Goal: Task Accomplishment & Management: Use online tool/utility

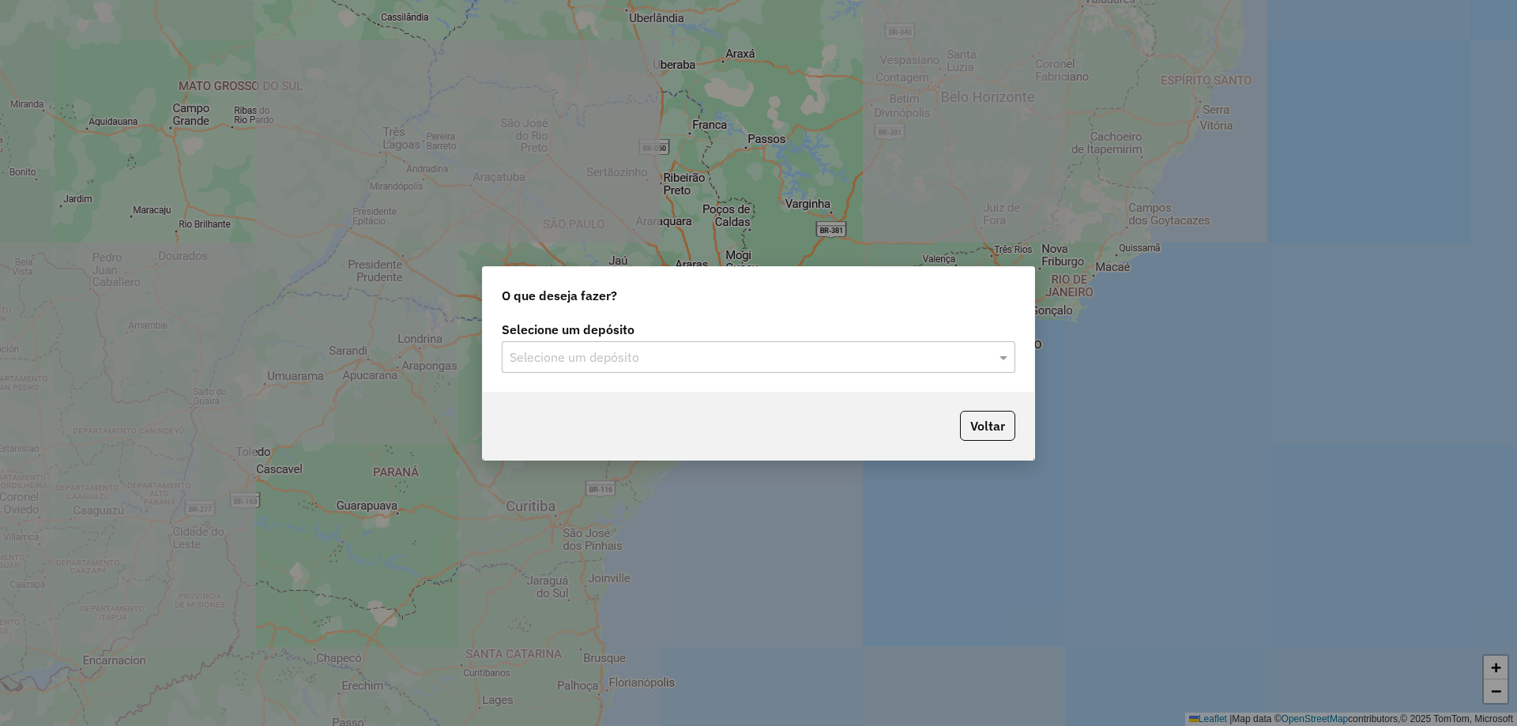
click at [635, 366] on input "text" at bounding box center [743, 357] width 466 height 19
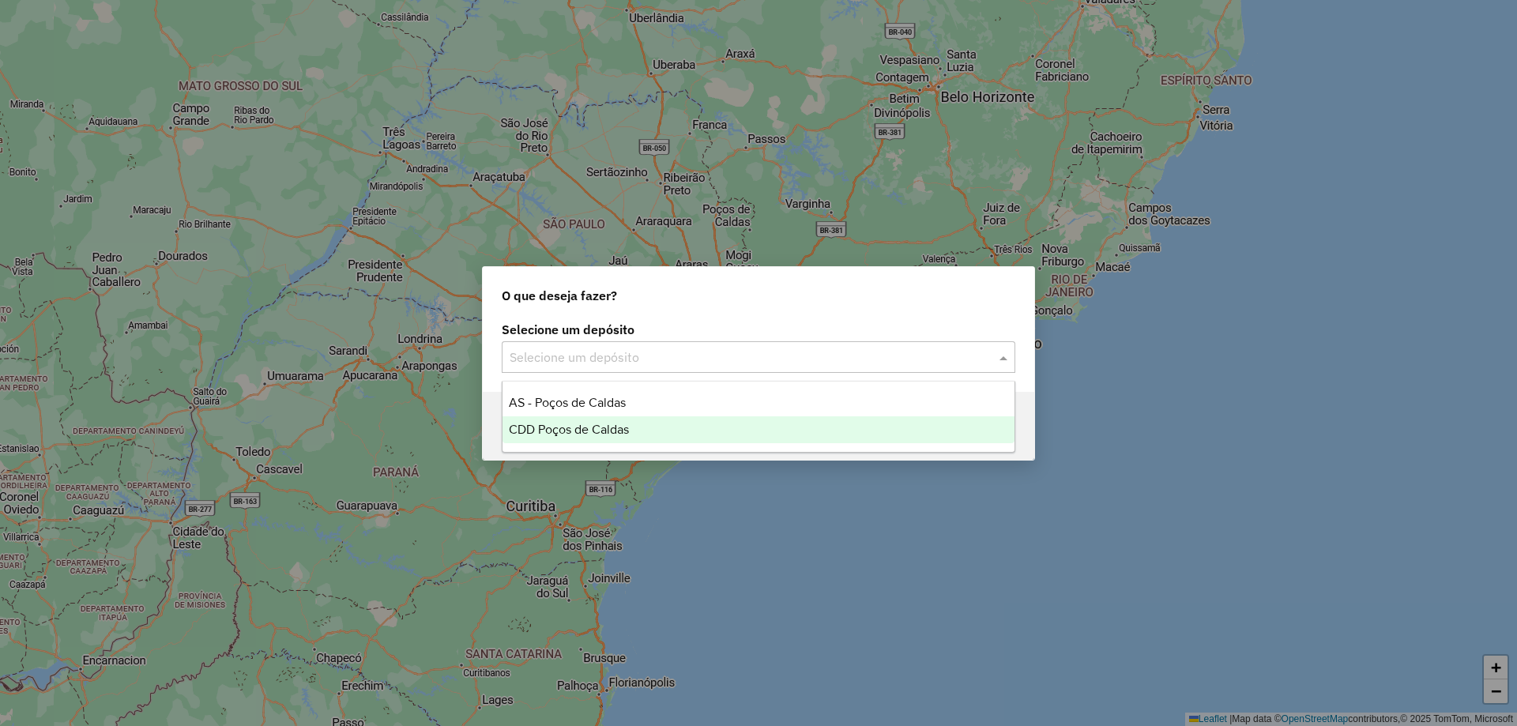
click at [597, 431] on span "CDD Poços de Caldas" at bounding box center [569, 429] width 120 height 13
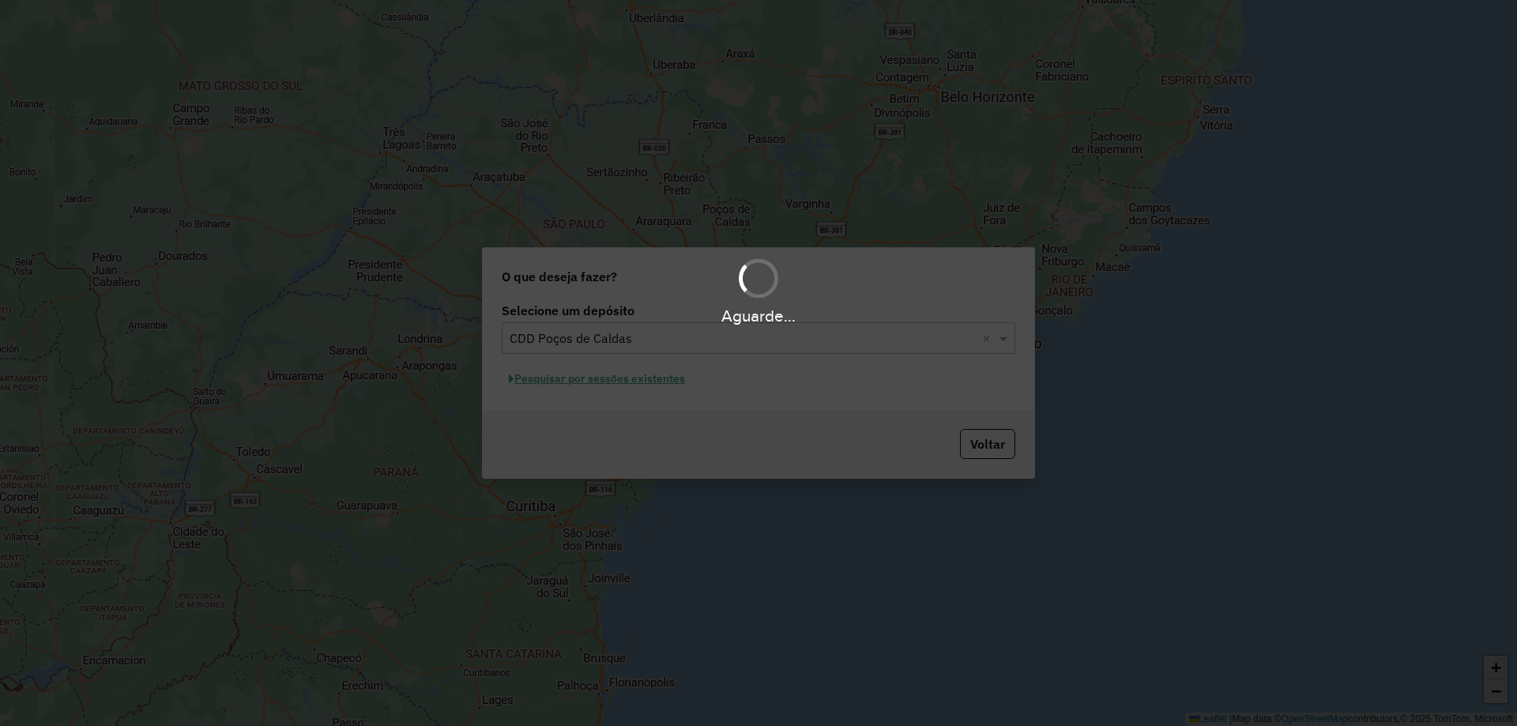
click at [628, 382] on div "Aguarde..." at bounding box center [758, 363] width 1517 height 726
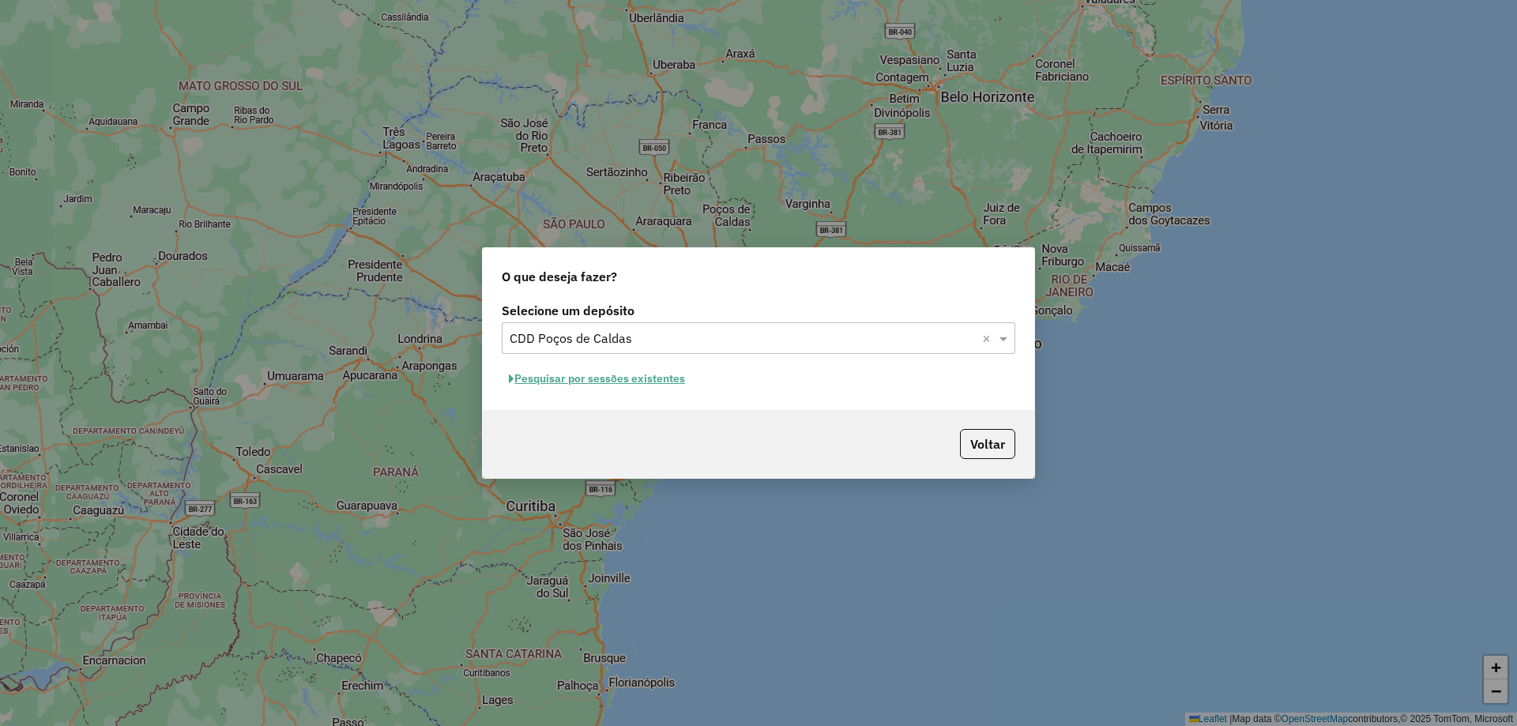
click at [632, 387] on button "Pesquisar por sessões existentes" at bounding box center [597, 379] width 190 height 24
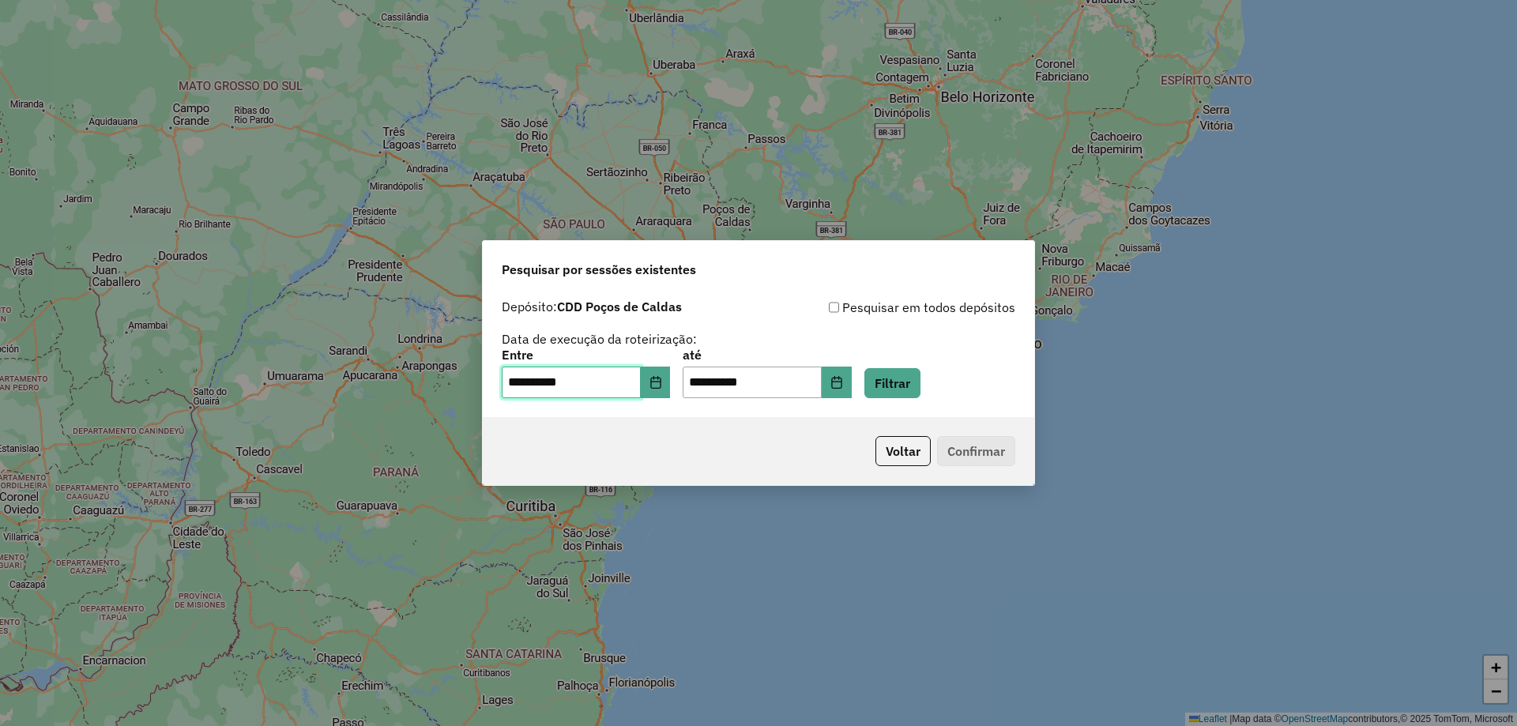
click at [608, 385] on input "**********" at bounding box center [571, 383] width 139 height 32
click at [906, 374] on button "Filtrar" at bounding box center [893, 383] width 56 height 30
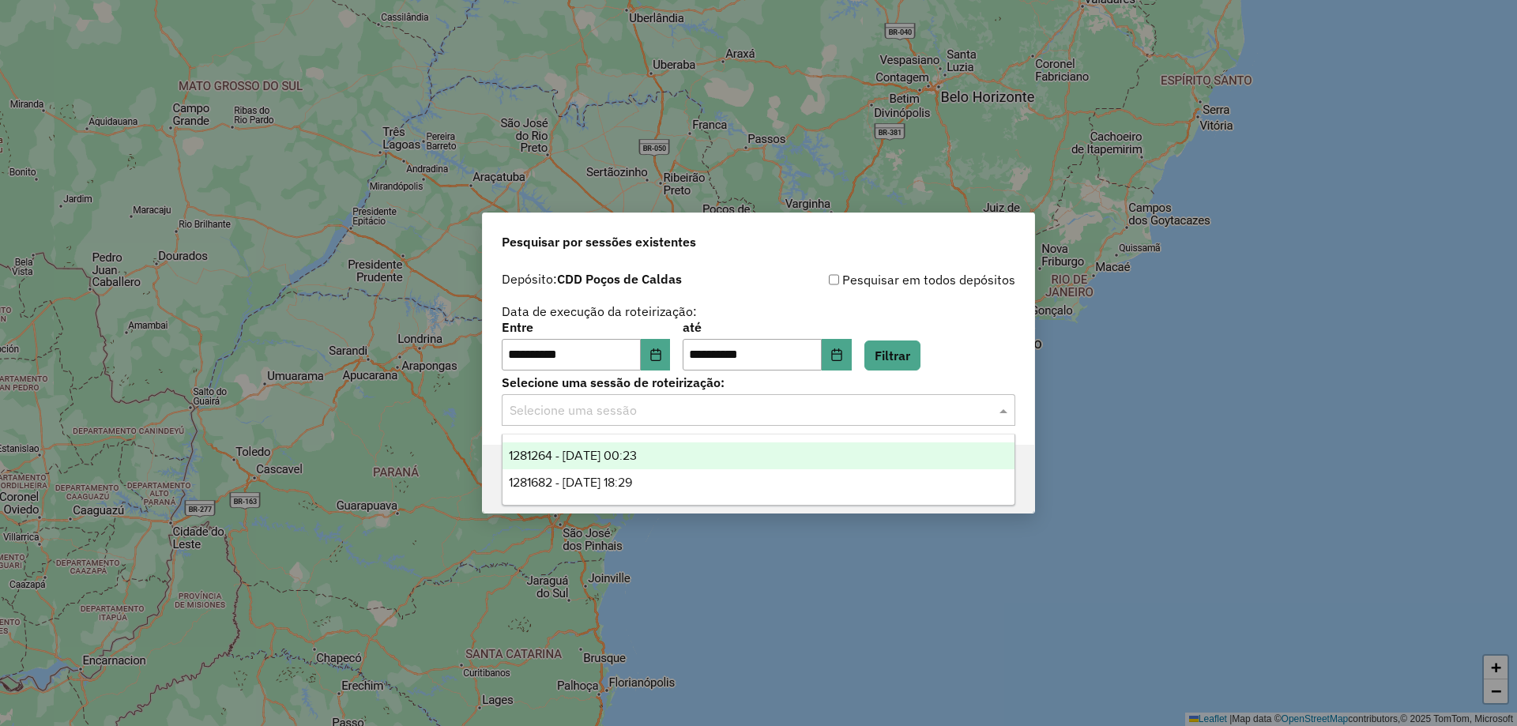
click at [873, 401] on input "text" at bounding box center [743, 410] width 466 height 19
click at [716, 458] on div "1281264 - 24/09/2025 00:23" at bounding box center [759, 456] width 512 height 27
click at [793, 418] on input "text" at bounding box center [743, 410] width 466 height 19
click at [714, 454] on div "1281264 - 24/09/2025 00:23" at bounding box center [759, 456] width 512 height 27
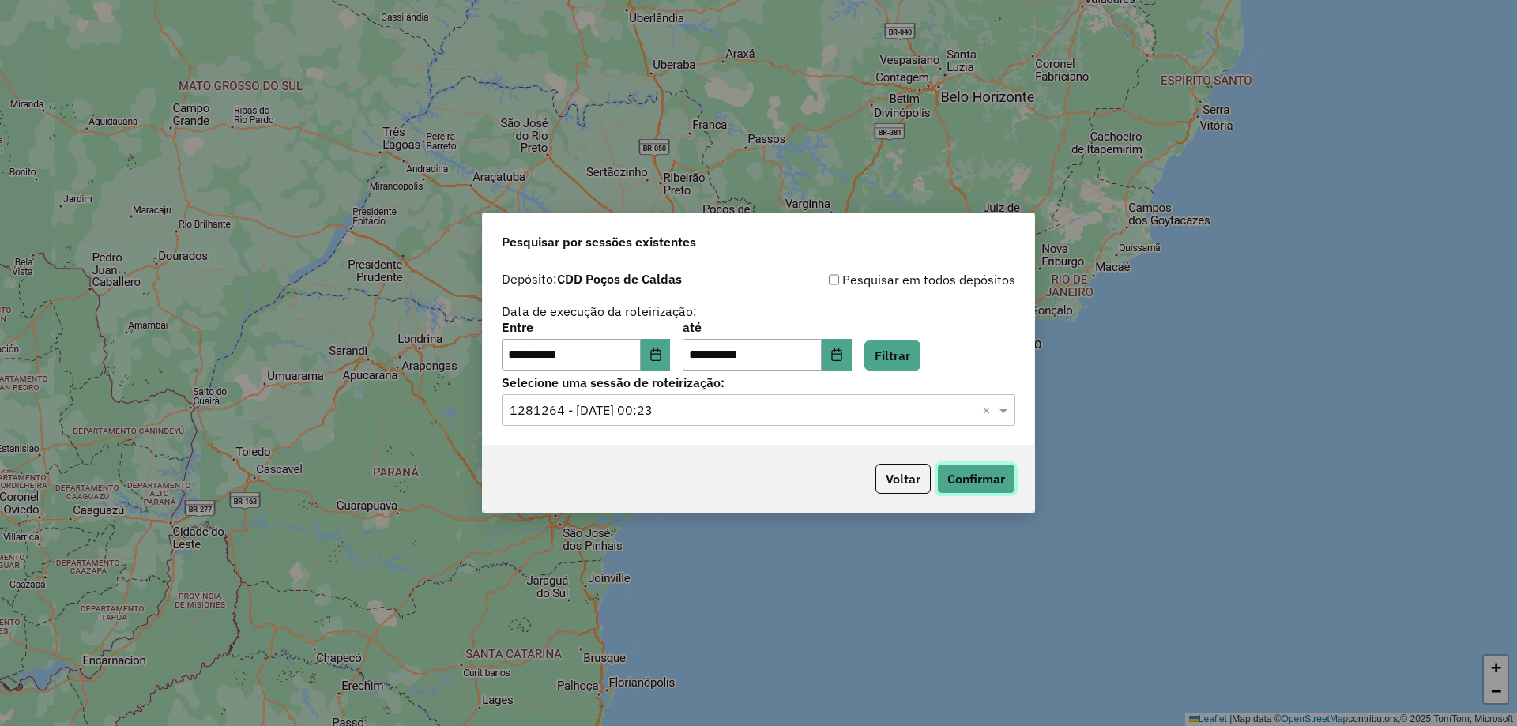
click at [954, 464] on button "Confirmar" at bounding box center [976, 479] width 78 height 30
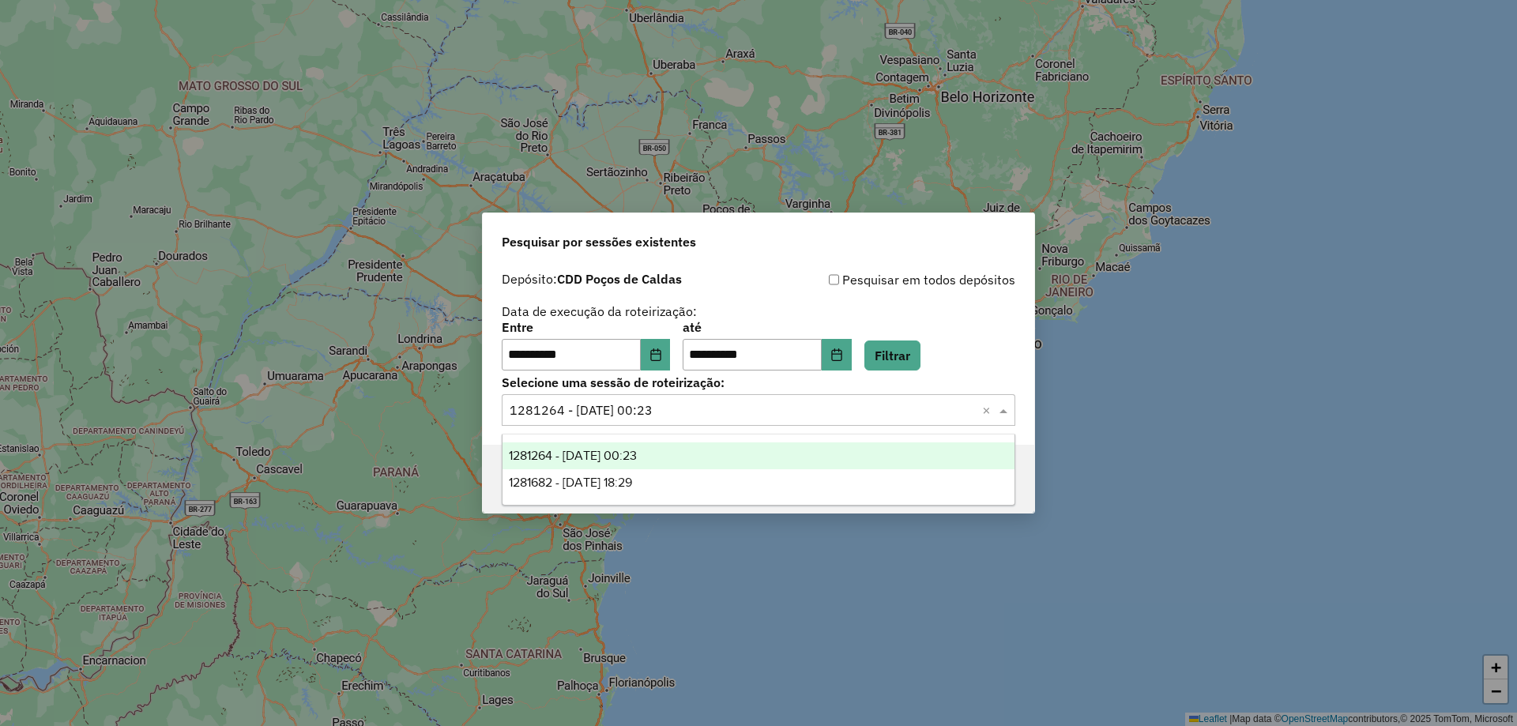
click at [718, 419] on input "text" at bounding box center [743, 410] width 466 height 19
click at [686, 458] on div "1281264 - 24/09/2025 00:23" at bounding box center [759, 456] width 512 height 27
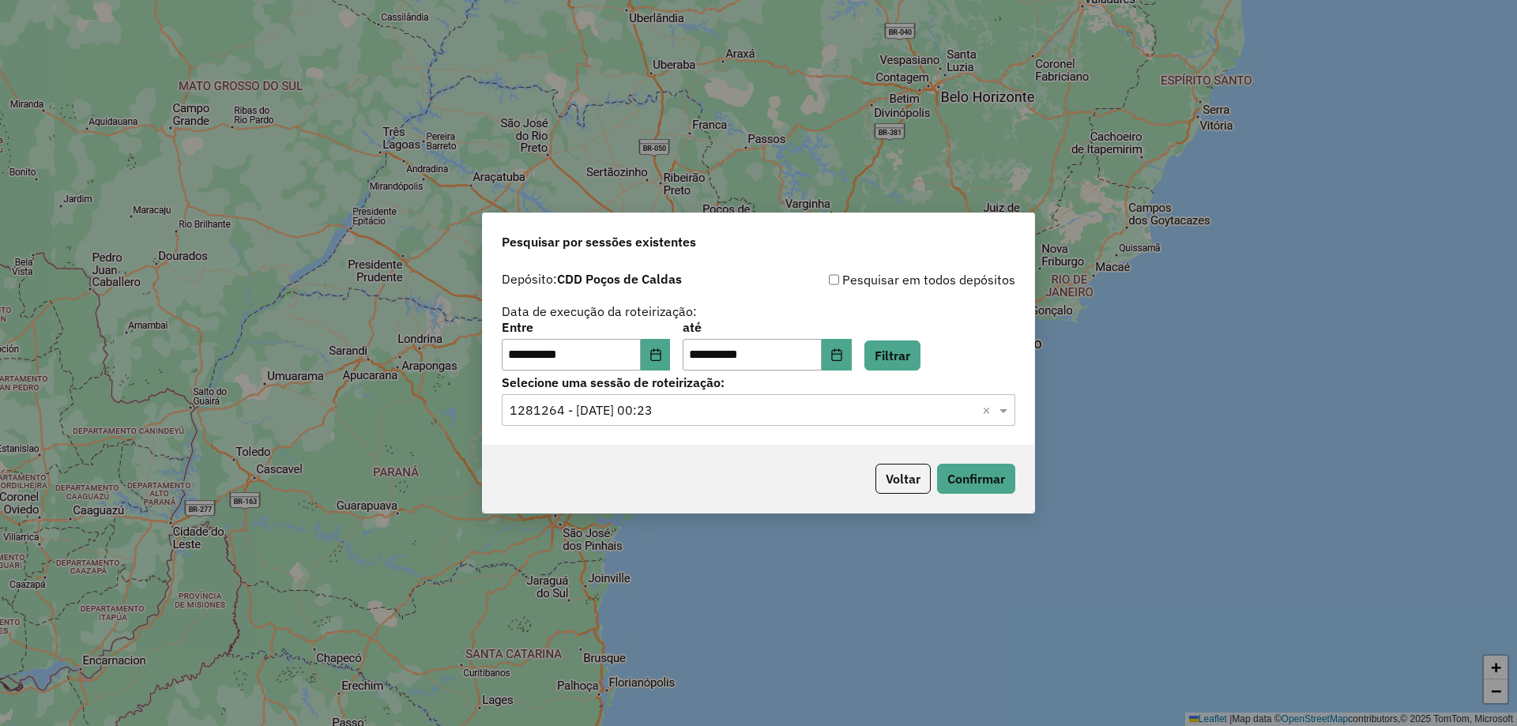
click at [728, 408] on input "text" at bounding box center [743, 410] width 466 height 19
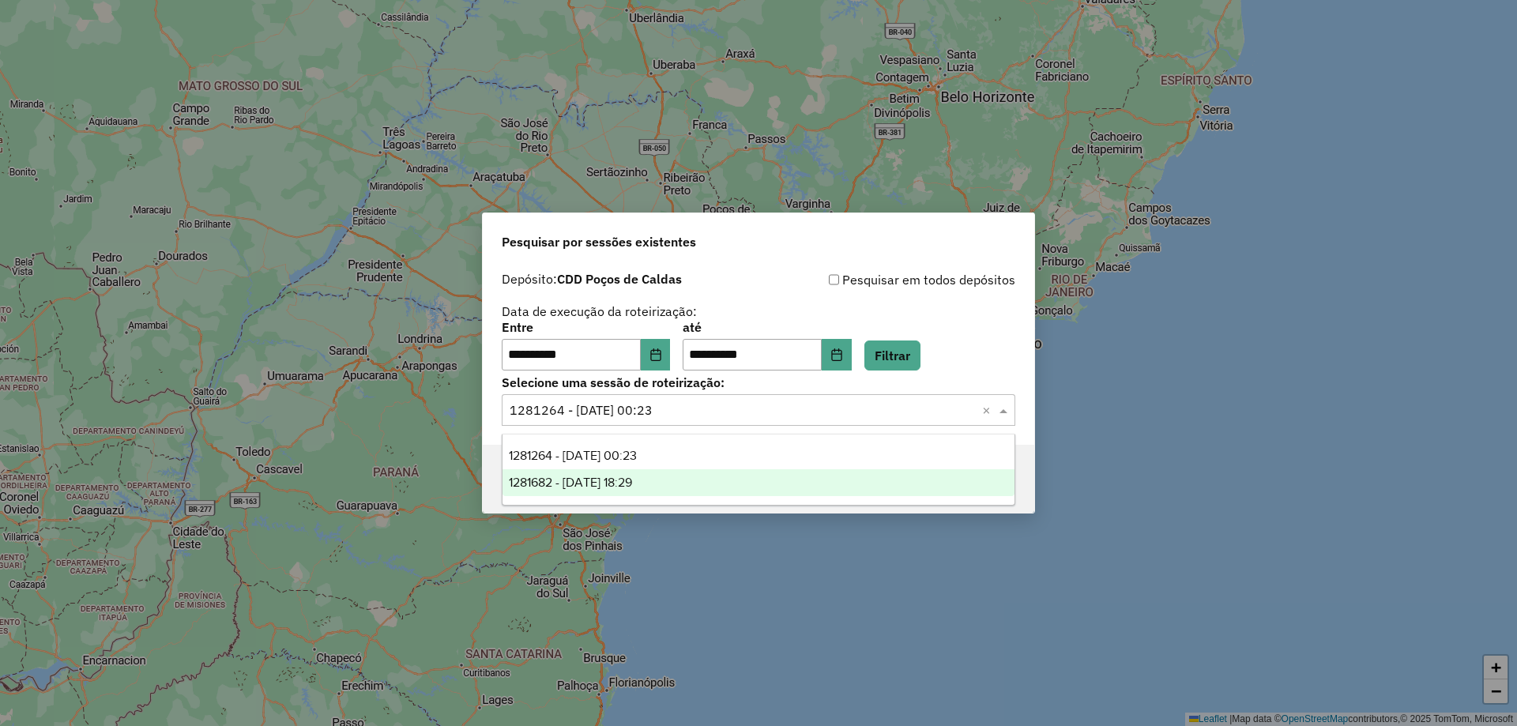
click at [685, 480] on div "1281682 - 24/09/2025 18:29" at bounding box center [759, 482] width 512 height 27
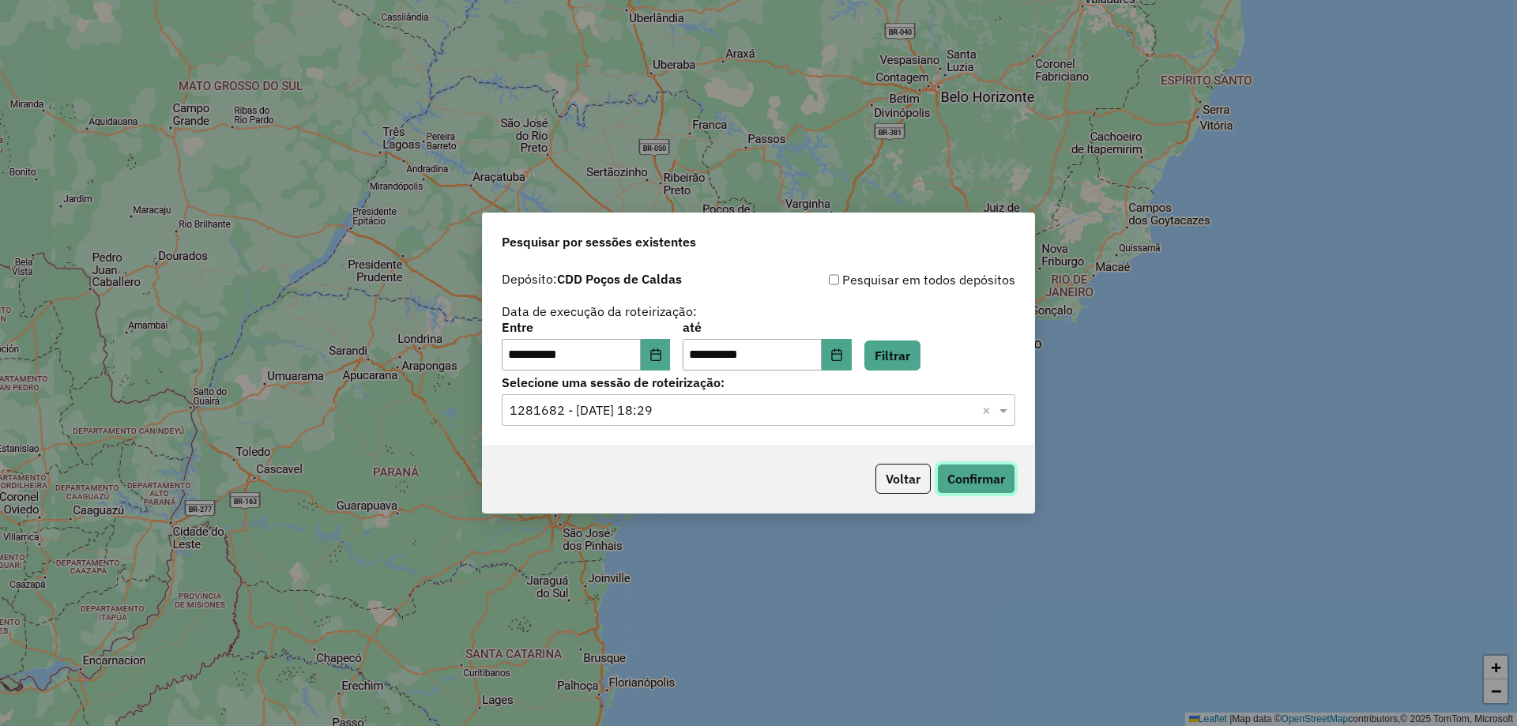
click at [950, 477] on button "Confirmar" at bounding box center [976, 479] width 78 height 30
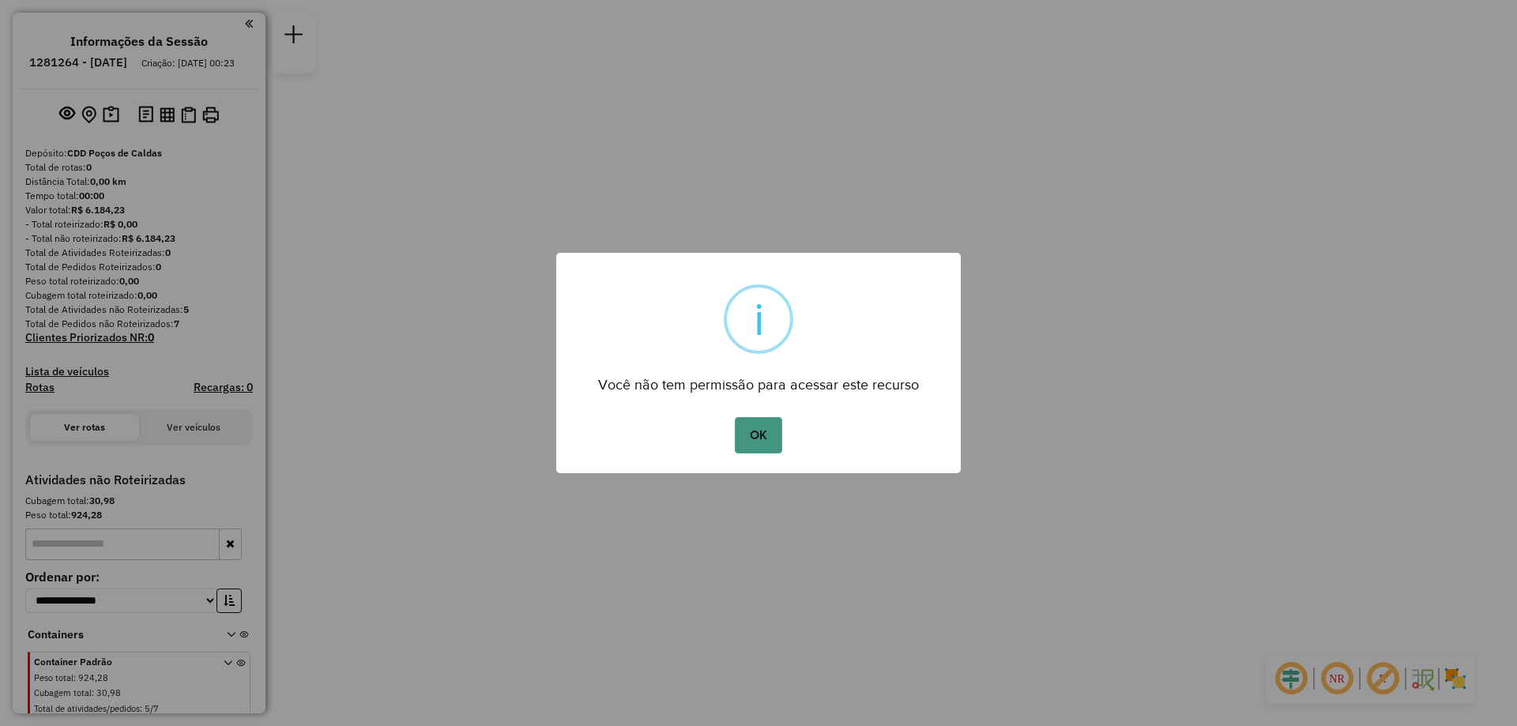
click at [759, 439] on button "OK" at bounding box center [758, 435] width 47 height 36
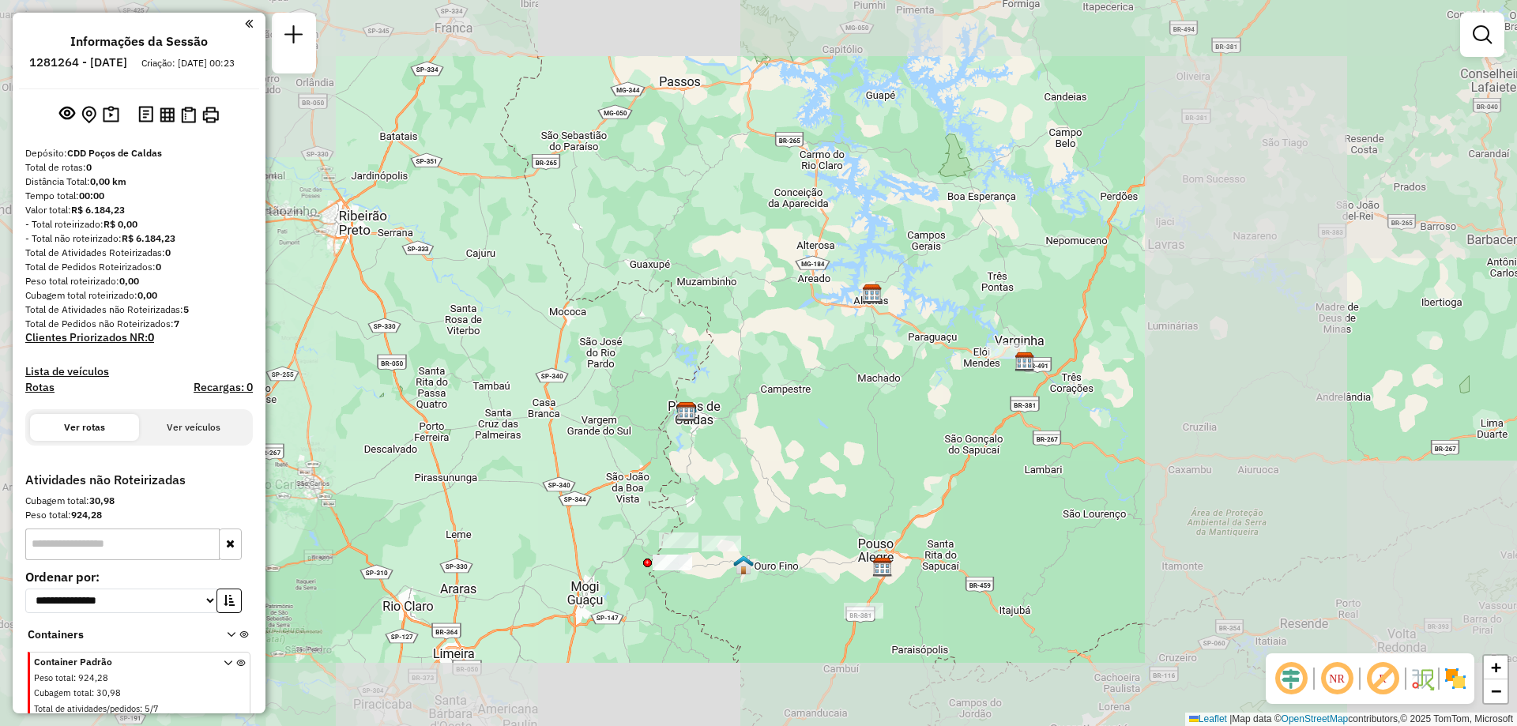
scroll to position [21, 0]
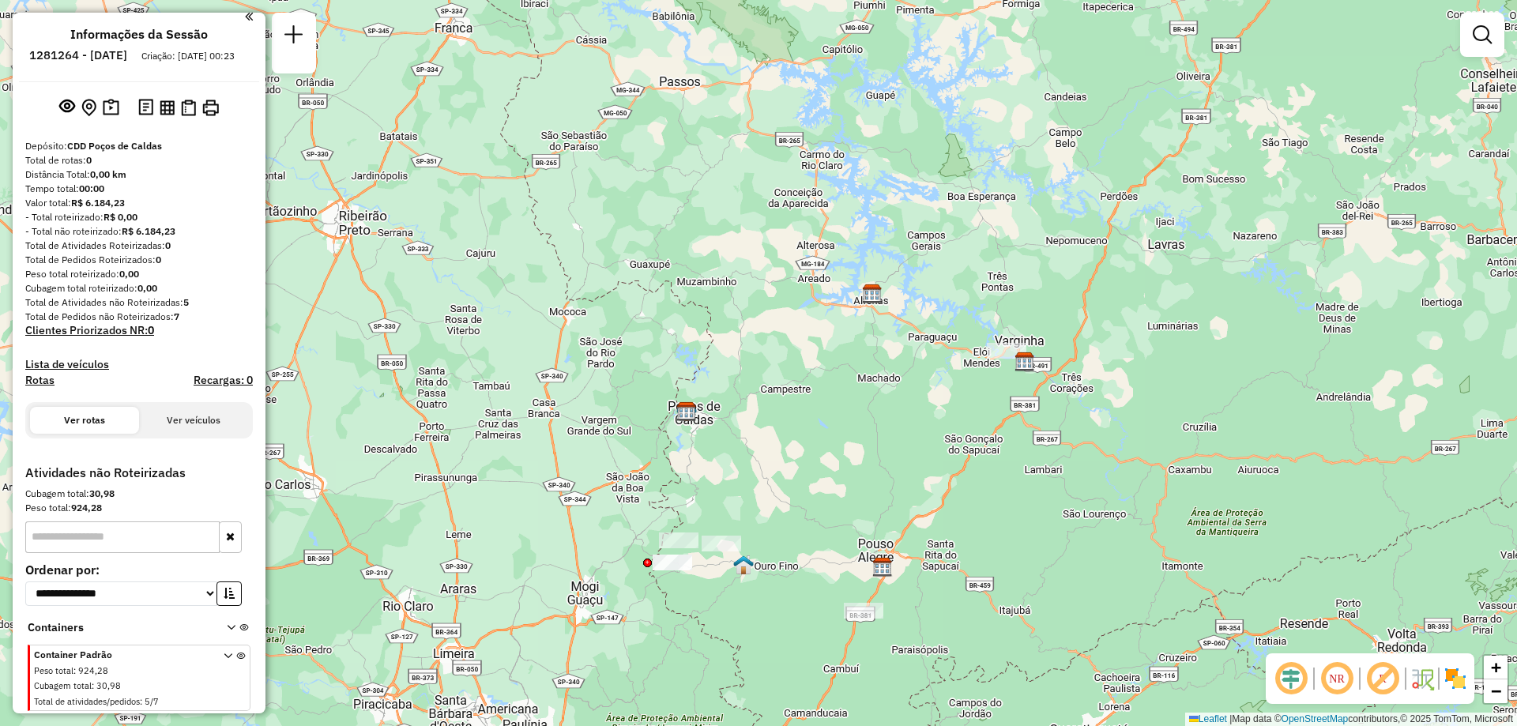
click at [160, 686] on div "Cubagem total : 30,98" at bounding box center [119, 686] width 171 height 13
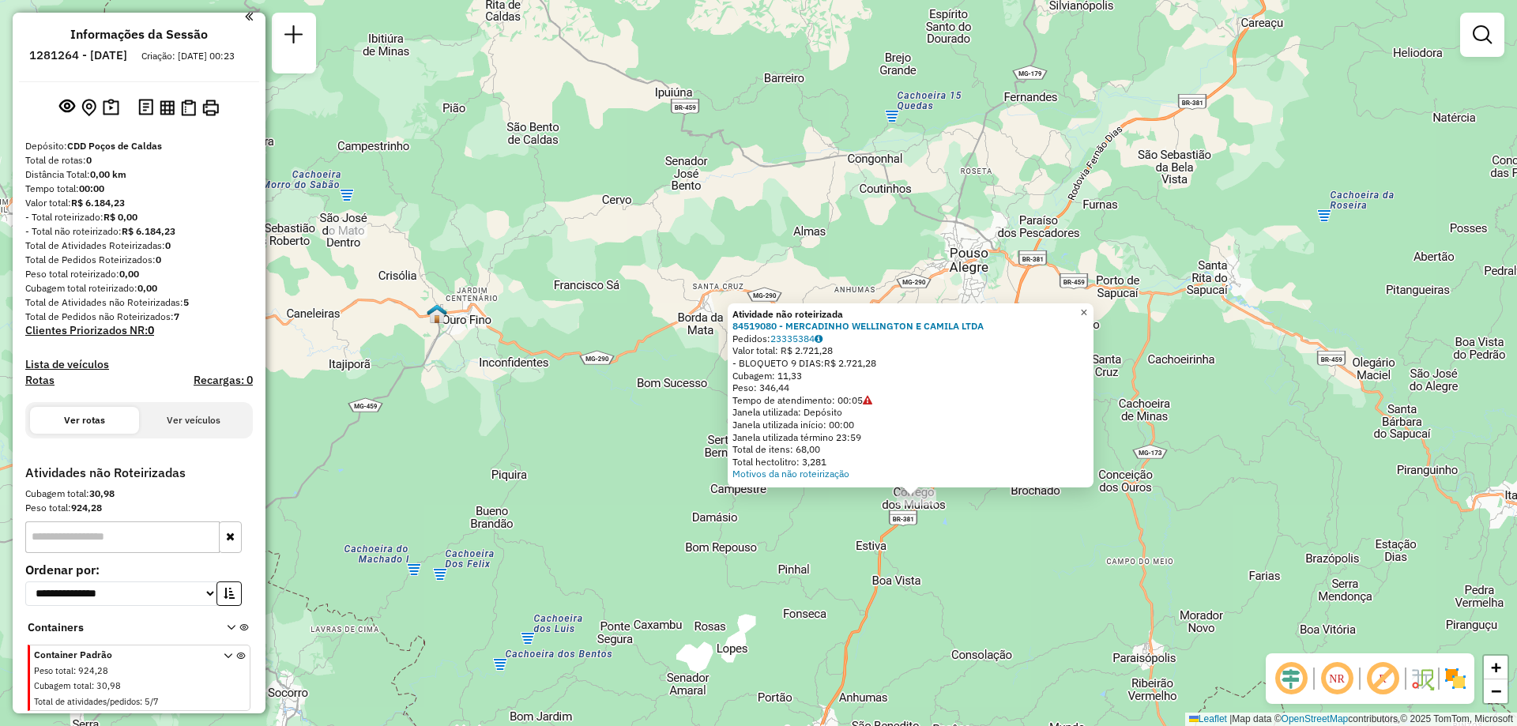
click at [1094, 309] on link "×" at bounding box center [1084, 312] width 19 height 19
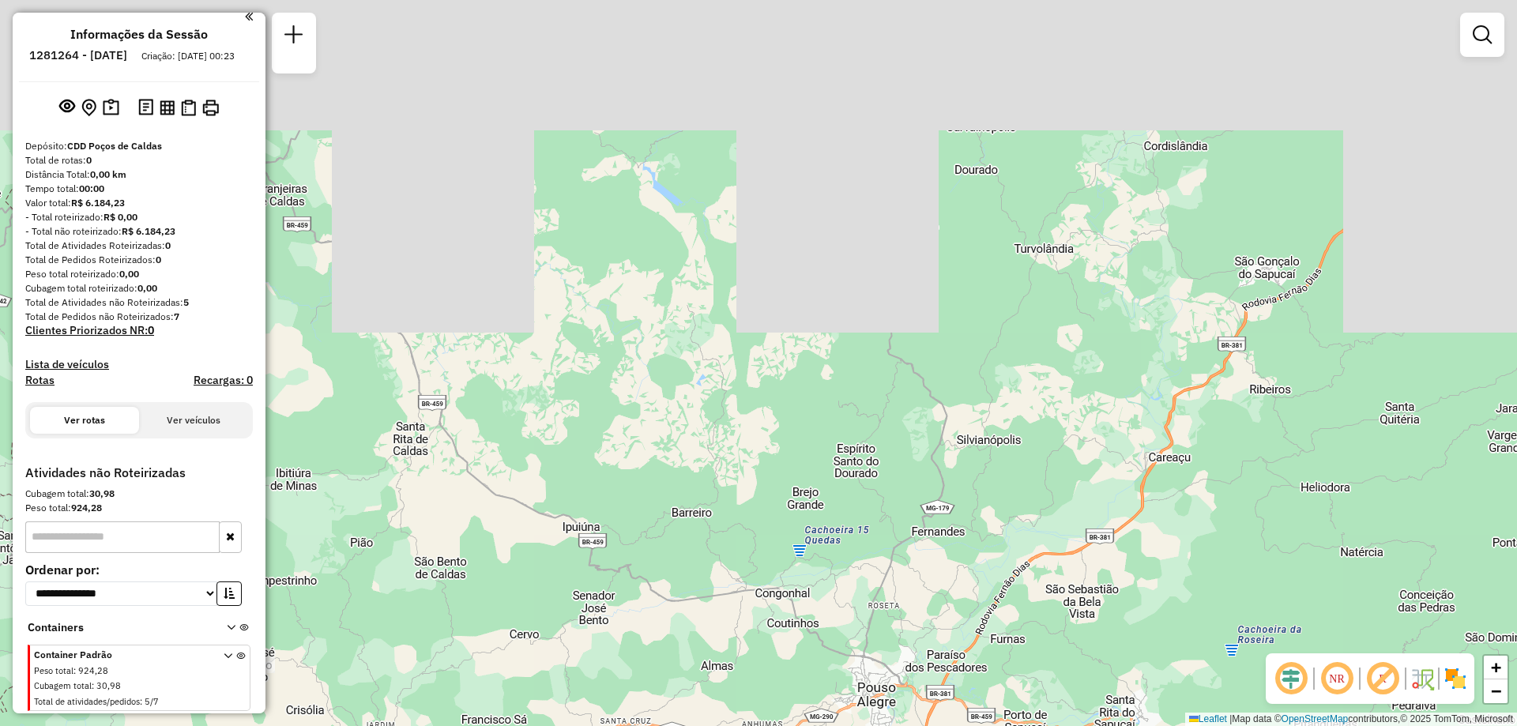
drag, startPoint x: 1058, startPoint y: 229, endPoint x: 966, endPoint y: 664, distance: 444.2
click at [966, 664] on div "Janela de atendimento Grade de atendimento Capacidade Transportadoras Veículos …" at bounding box center [758, 363] width 1517 height 726
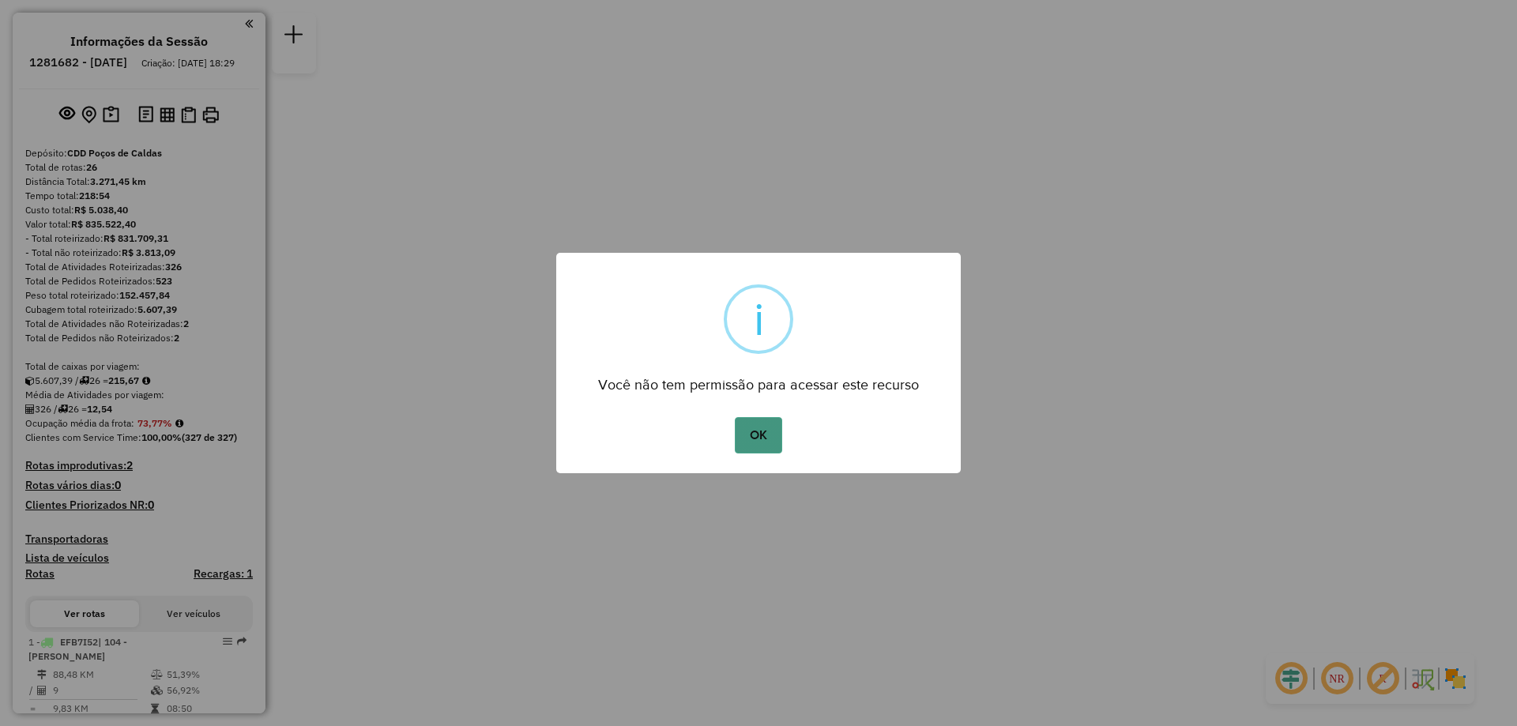
click at [759, 432] on button "OK" at bounding box center [758, 435] width 47 height 36
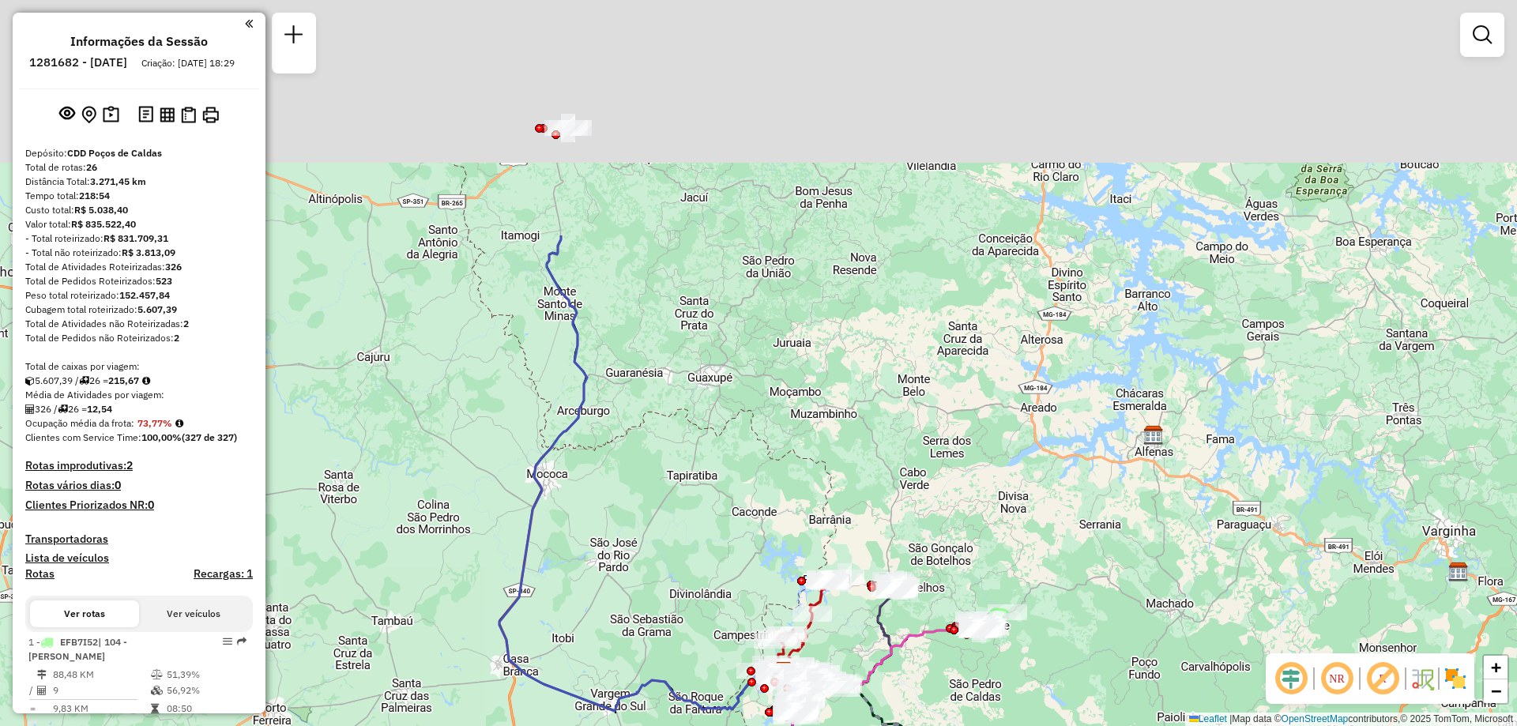
drag, startPoint x: 645, startPoint y: 246, endPoint x: 669, endPoint y: 637, distance: 391.9
click at [669, 637] on div "Janela de atendimento Grade de atendimento Capacidade Transportadoras Veículos …" at bounding box center [758, 363] width 1517 height 726
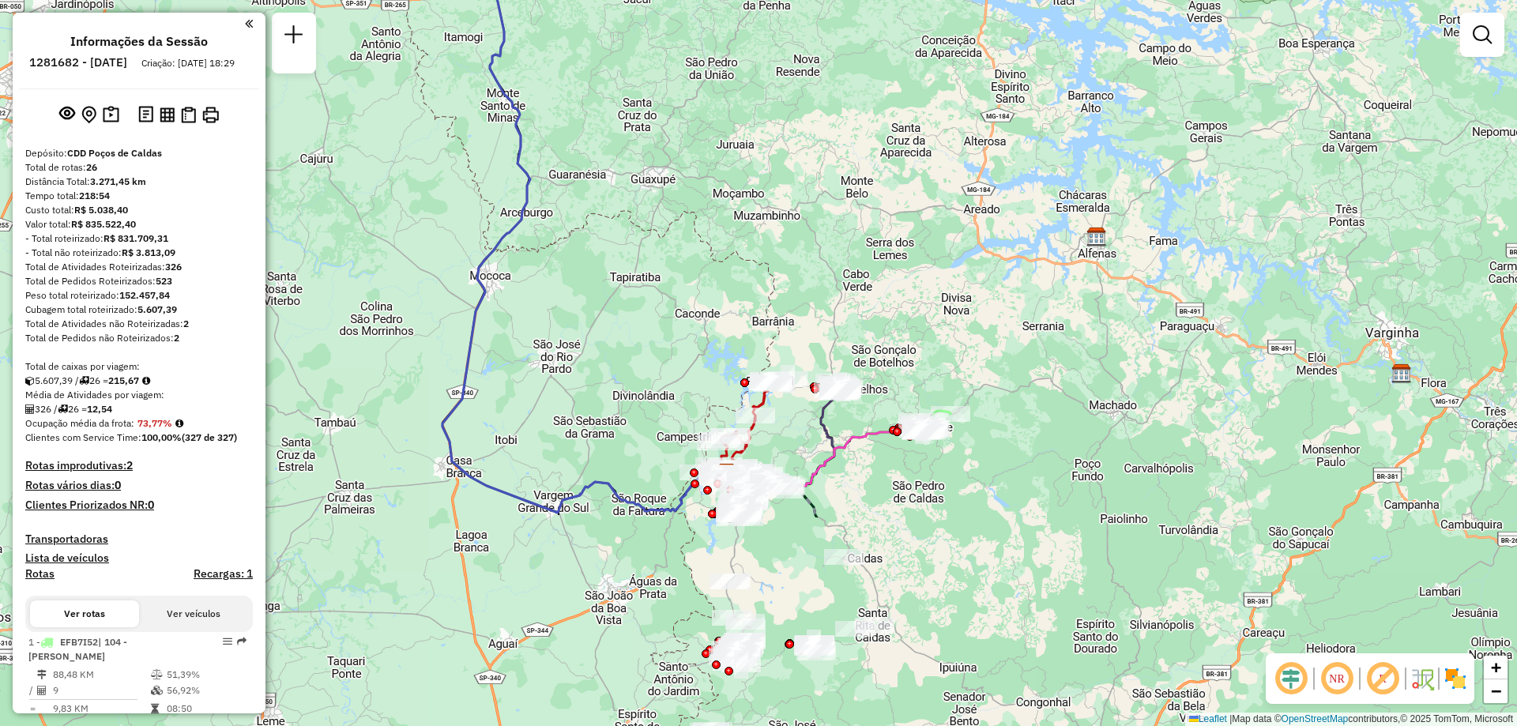
drag, startPoint x: 664, startPoint y: 549, endPoint x: 604, endPoint y: 253, distance: 302.4
click at [604, 253] on div "Janela de atendimento Grade de atendimento Capacidade Transportadoras Veículos …" at bounding box center [758, 363] width 1517 height 726
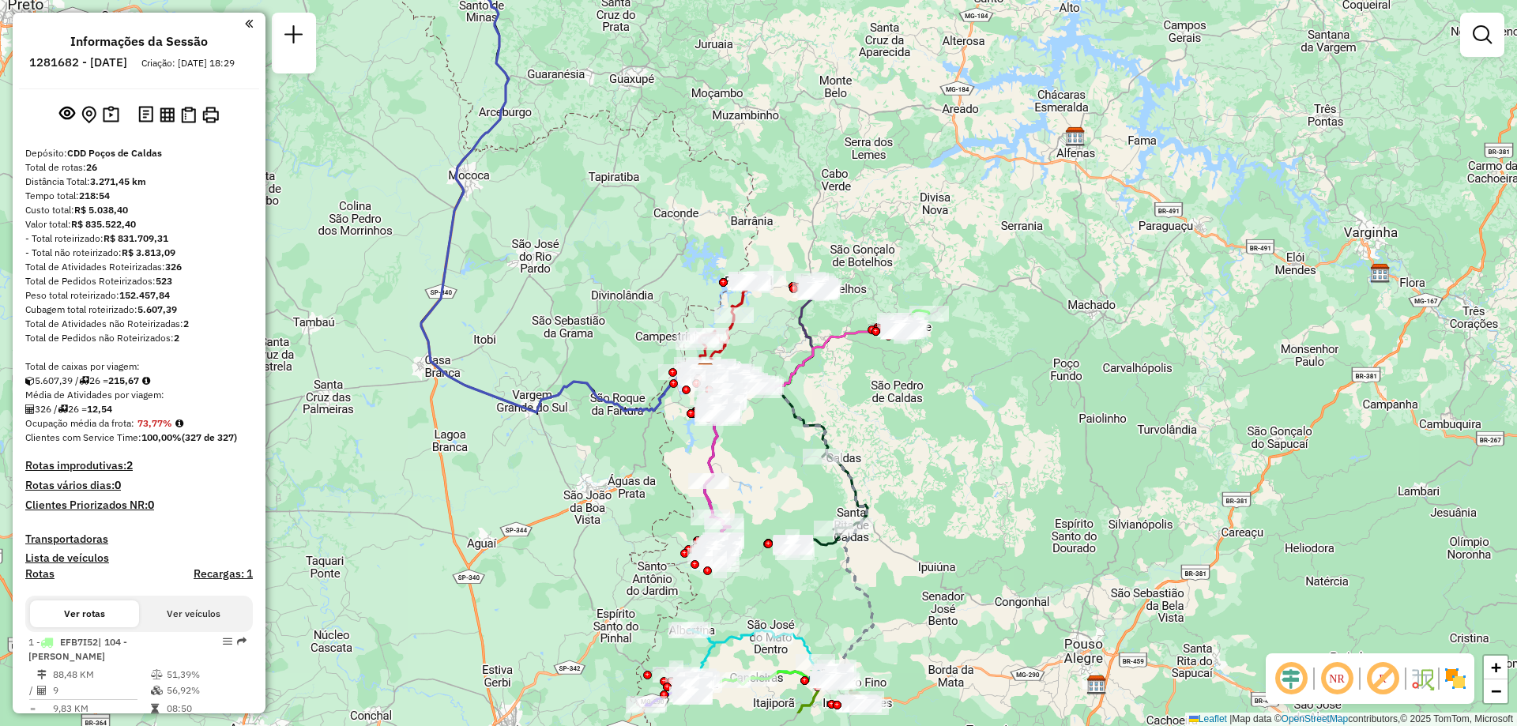
drag, startPoint x: 805, startPoint y: 464, endPoint x: 789, endPoint y: 376, distance: 89.3
click at [787, 375] on icon at bounding box center [829, 353] width 149 height 68
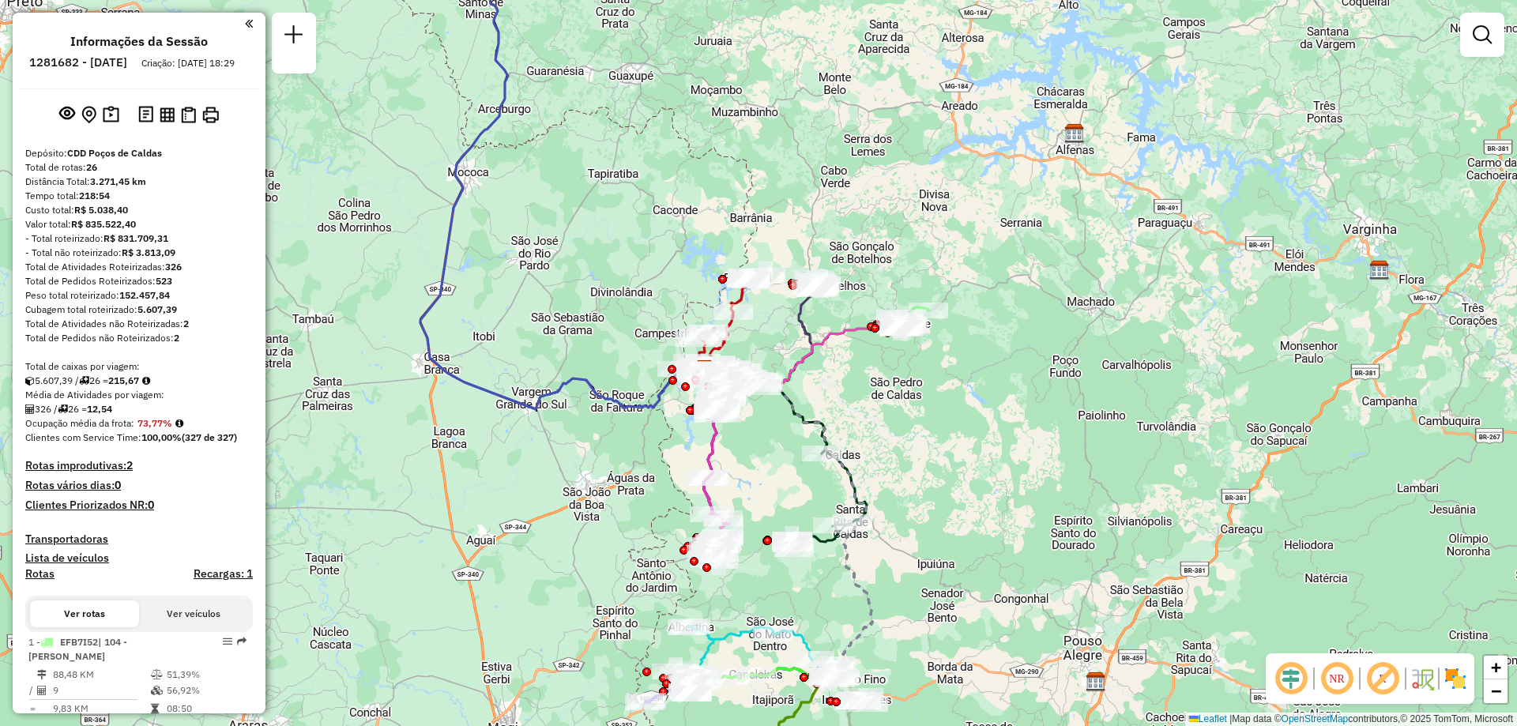
click at [1345, 680] on em at bounding box center [1337, 679] width 38 height 38
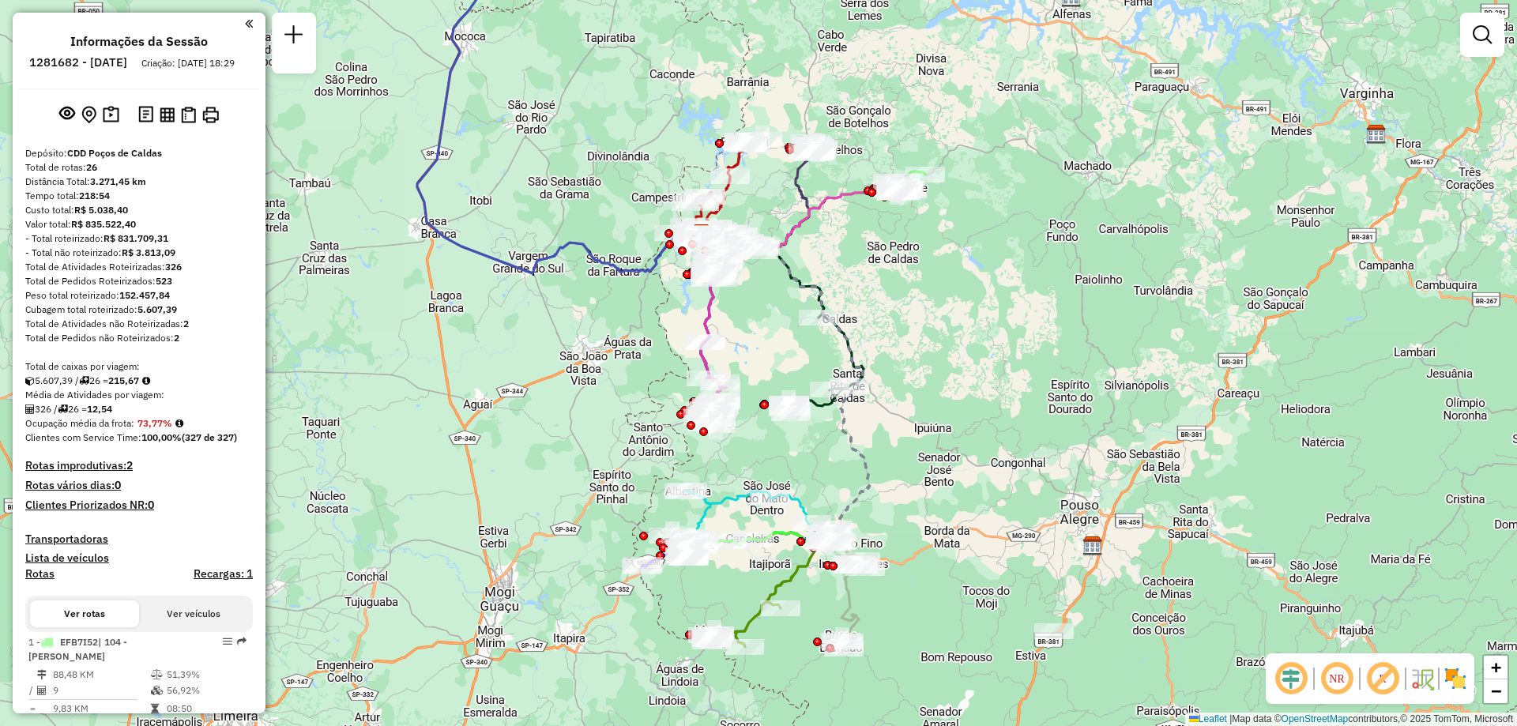
drag, startPoint x: 837, startPoint y: 615, endPoint x: 613, endPoint y: 516, distance: 244.5
click at [830, 461] on div "Janela de atendimento Grade de atendimento Capacidade Transportadoras Veículos …" at bounding box center [758, 363] width 1517 height 726
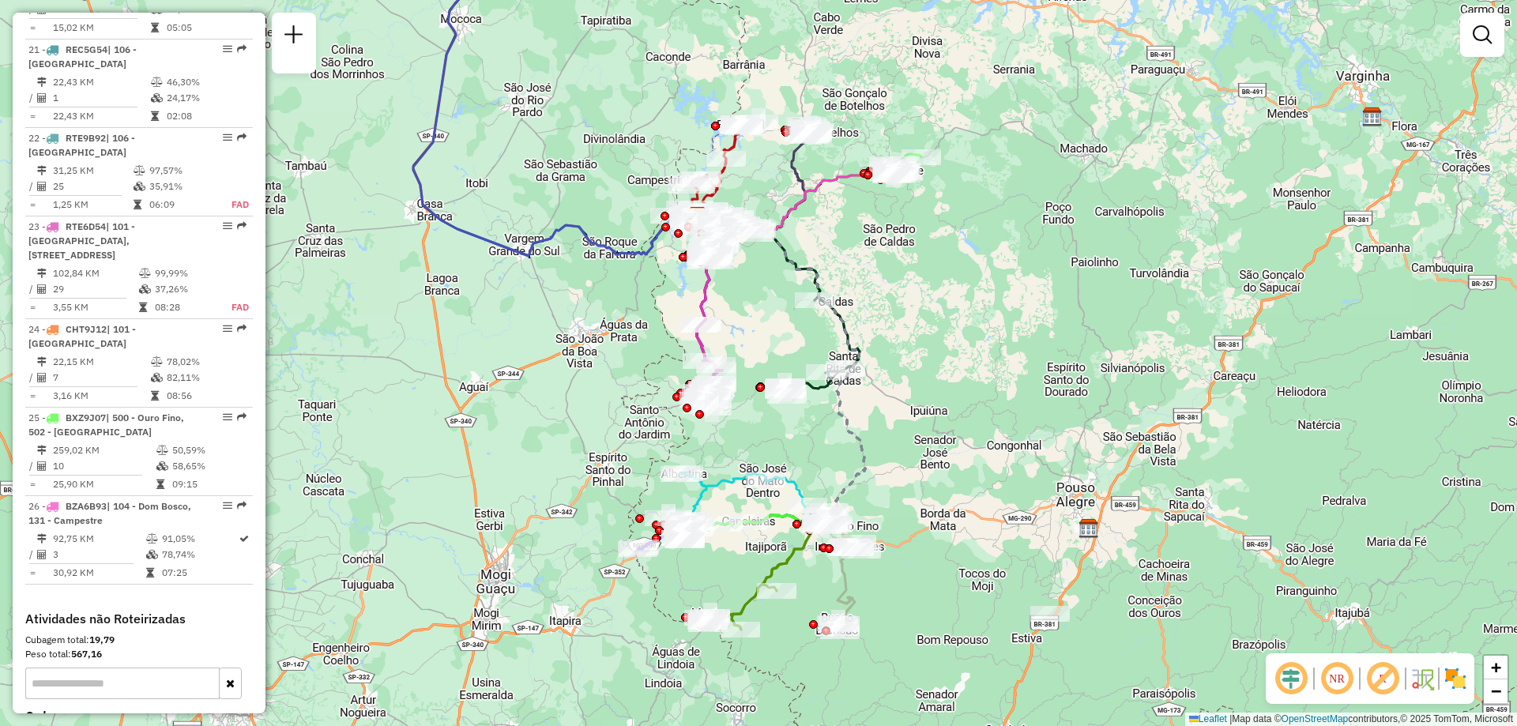
scroll to position [2424, 0]
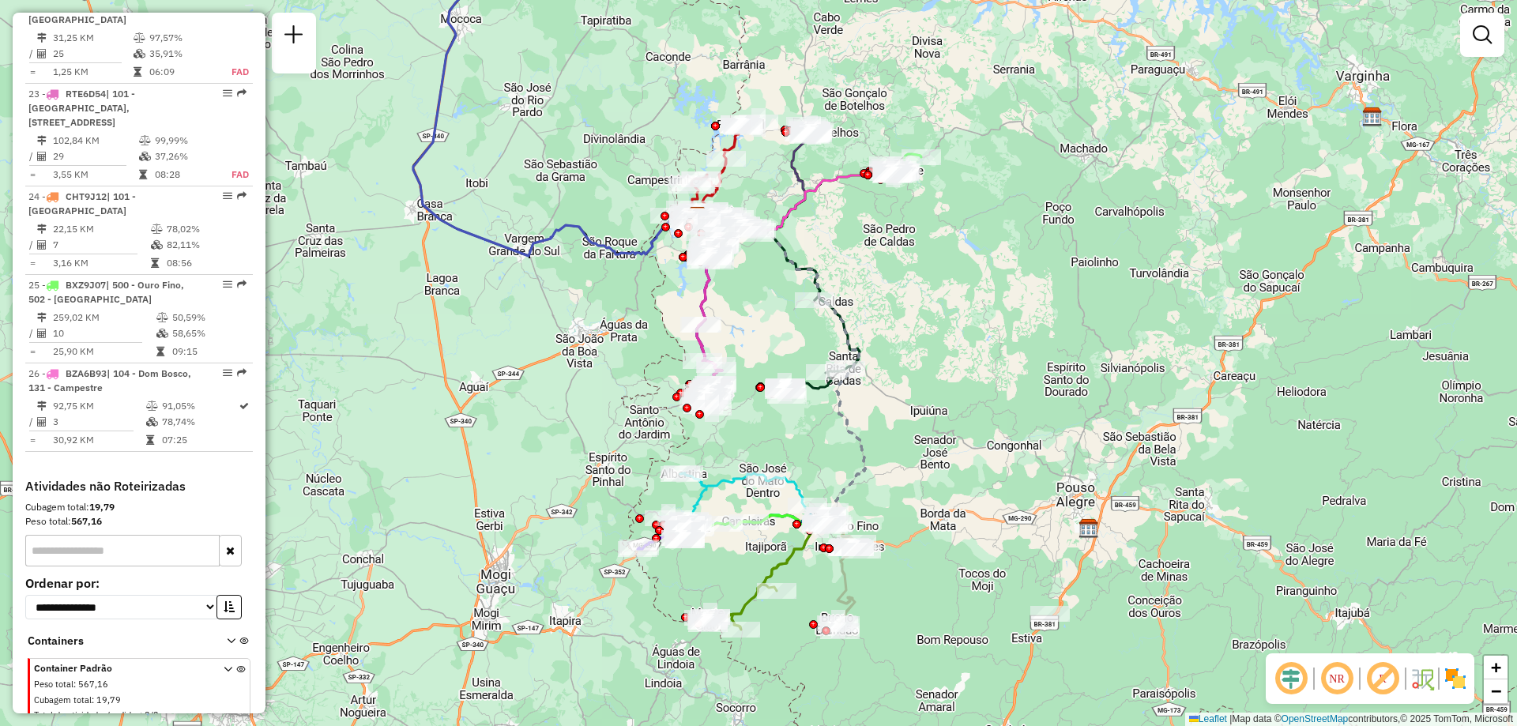
click at [122, 678] on div "Peso total : 567,16" at bounding box center [119, 684] width 171 height 13
click at [146, 678] on div "Peso total : 567,16" at bounding box center [119, 684] width 171 height 13
click at [239, 637] on icon at bounding box center [243, 644] width 9 height 15
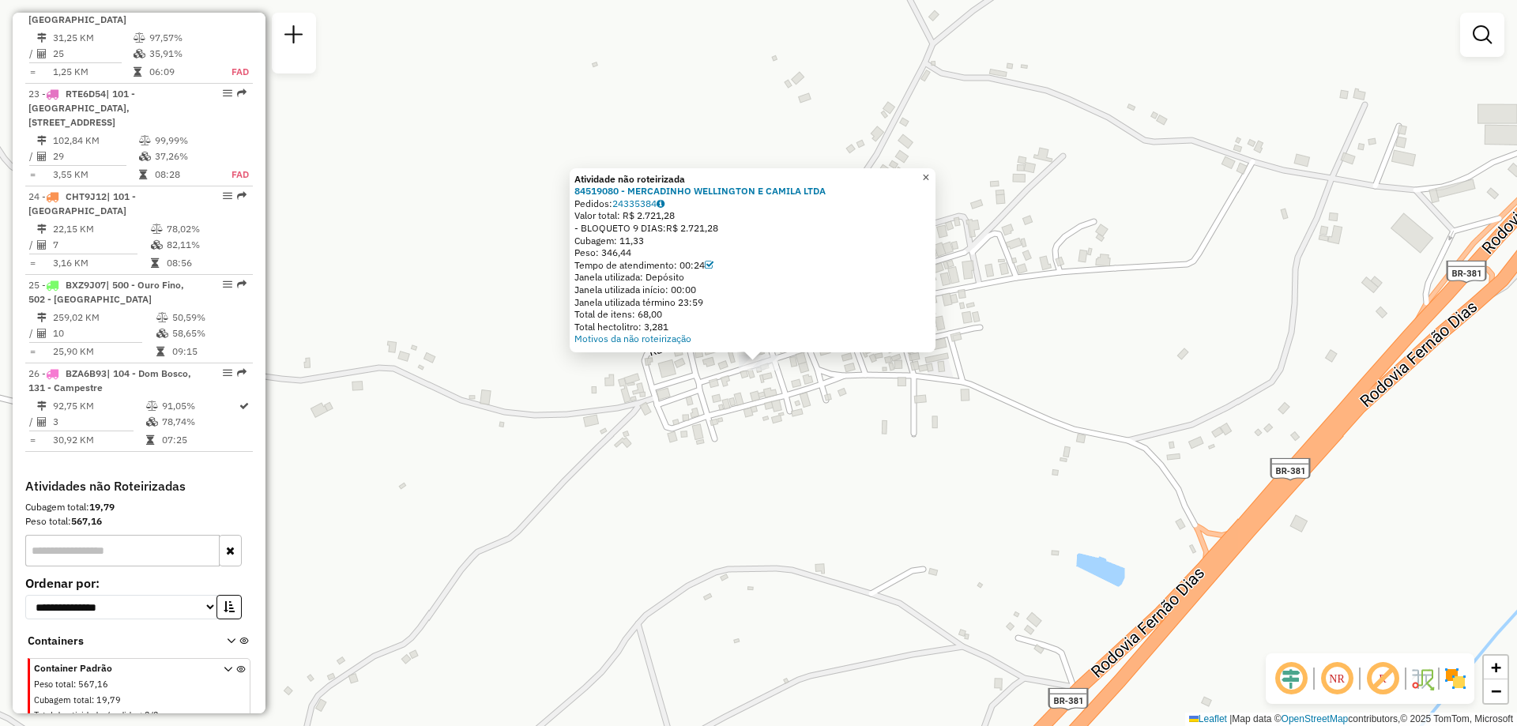
click at [929, 171] on span "×" at bounding box center [925, 177] width 7 height 13
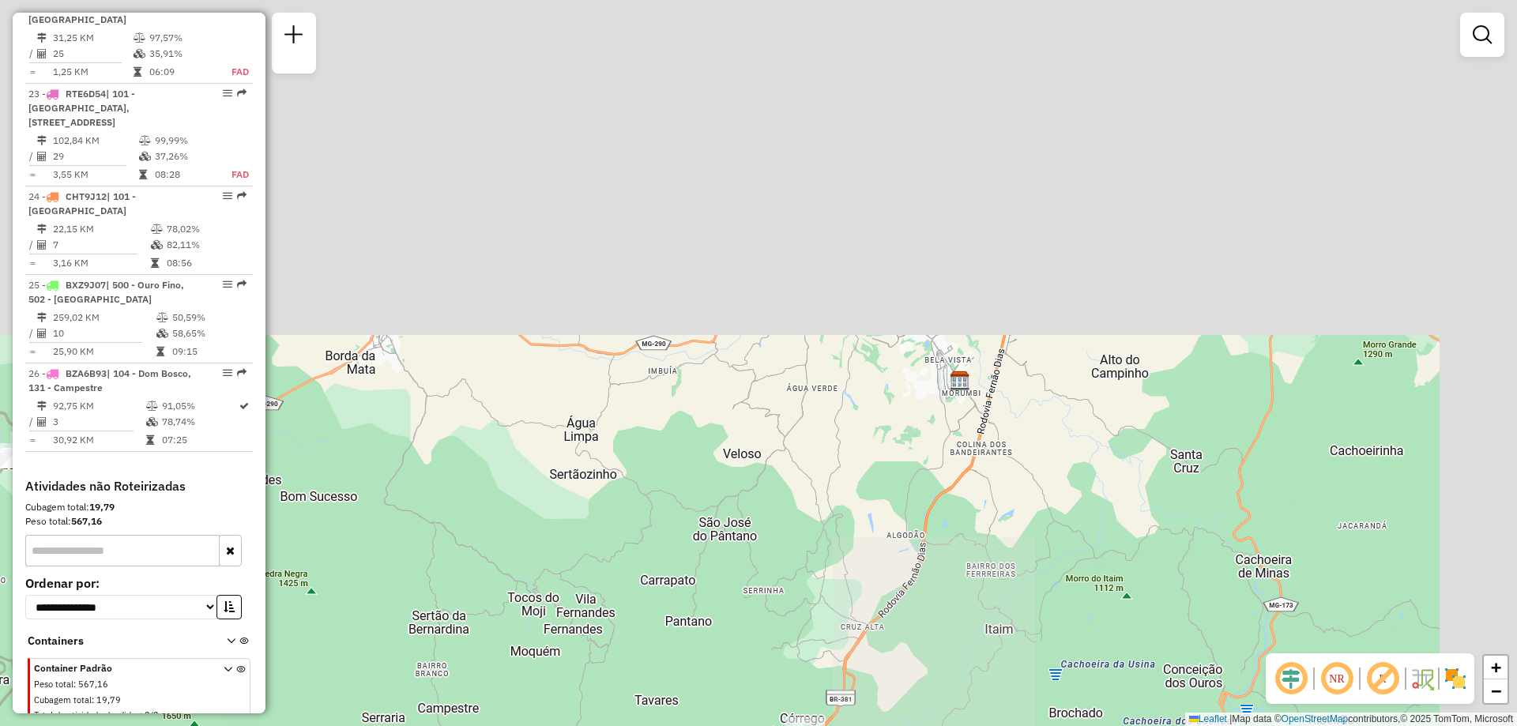
drag, startPoint x: 1031, startPoint y: 266, endPoint x: 843, endPoint y: 757, distance: 526.3
click at [843, 725] on html "Aguarde... Pop-up bloqueado! Seu navegador bloqueou automáticamente a abertura …" at bounding box center [758, 363] width 1517 height 726
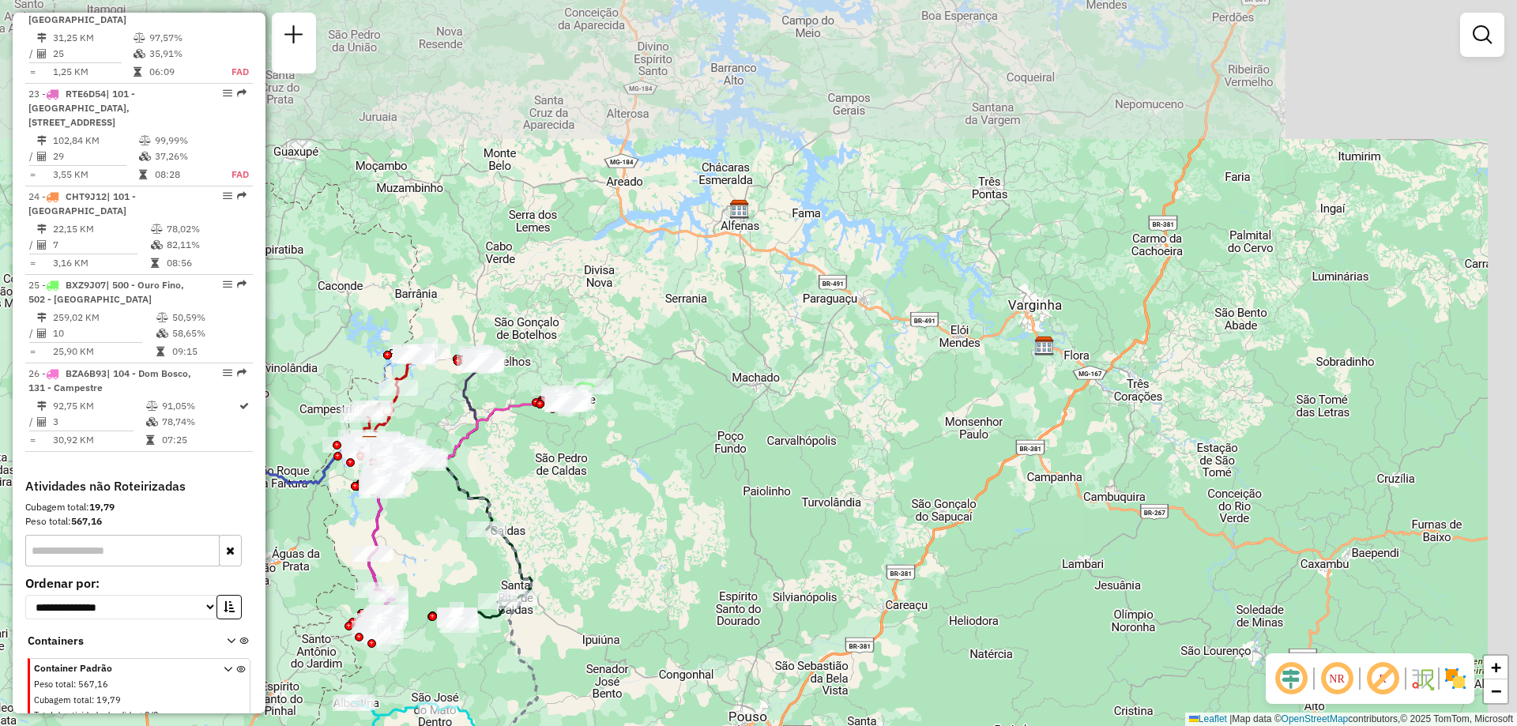
drag, startPoint x: 961, startPoint y: 438, endPoint x: 883, endPoint y: 532, distance: 121.8
click at [883, 532] on div "Janela de atendimento Grade de atendimento Capacidade Transportadoras Veículos …" at bounding box center [758, 363] width 1517 height 726
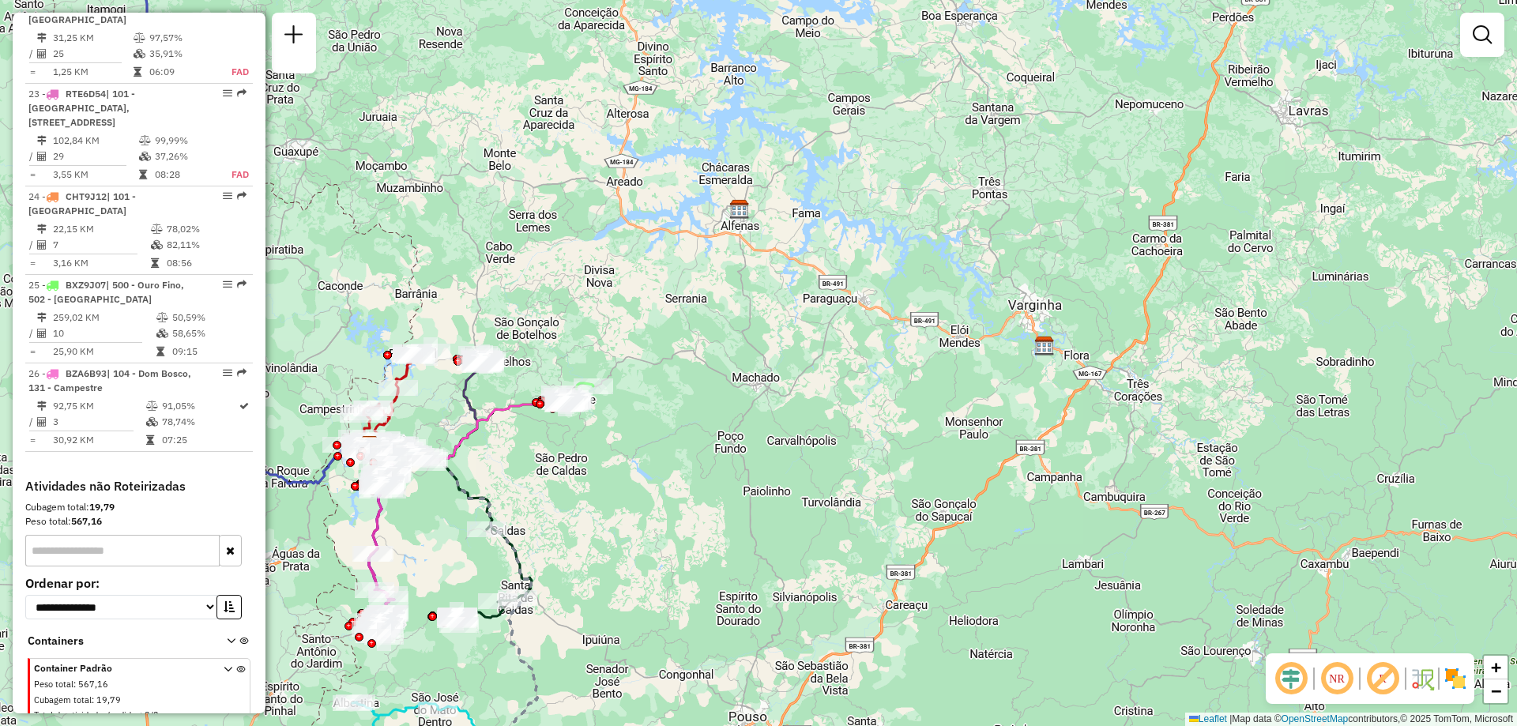
drag, startPoint x: 736, startPoint y: 492, endPoint x: 864, endPoint y: 366, distance: 179.4
click at [846, 395] on div "Janela de atendimento Grade de atendimento Capacidade Transportadoras Veículos …" at bounding box center [758, 363] width 1517 height 726
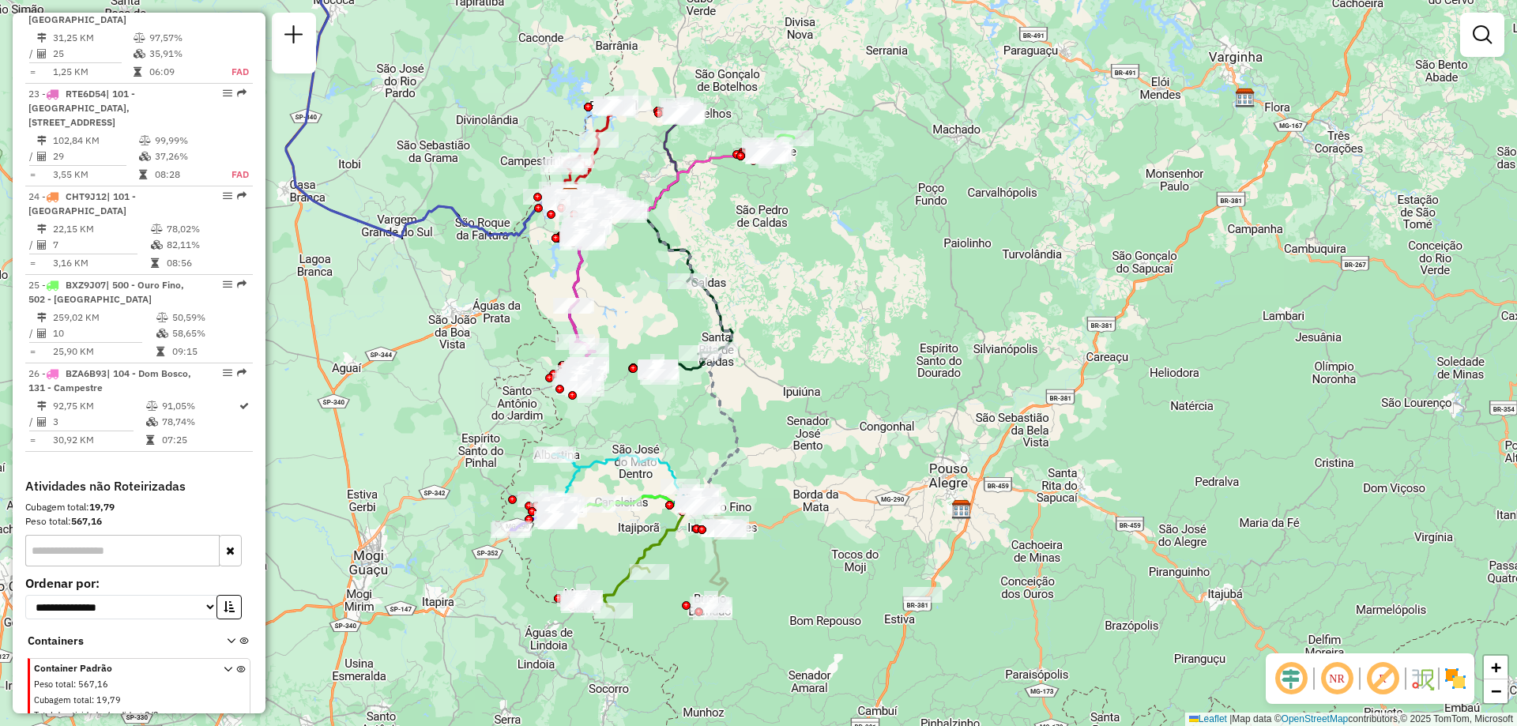
drag, startPoint x: 817, startPoint y: 393, endPoint x: 889, endPoint y: 268, distance: 144.1
click at [889, 268] on div "Janela de atendimento Grade de atendimento Capacidade Transportadoras Veículos …" at bounding box center [758, 363] width 1517 height 726
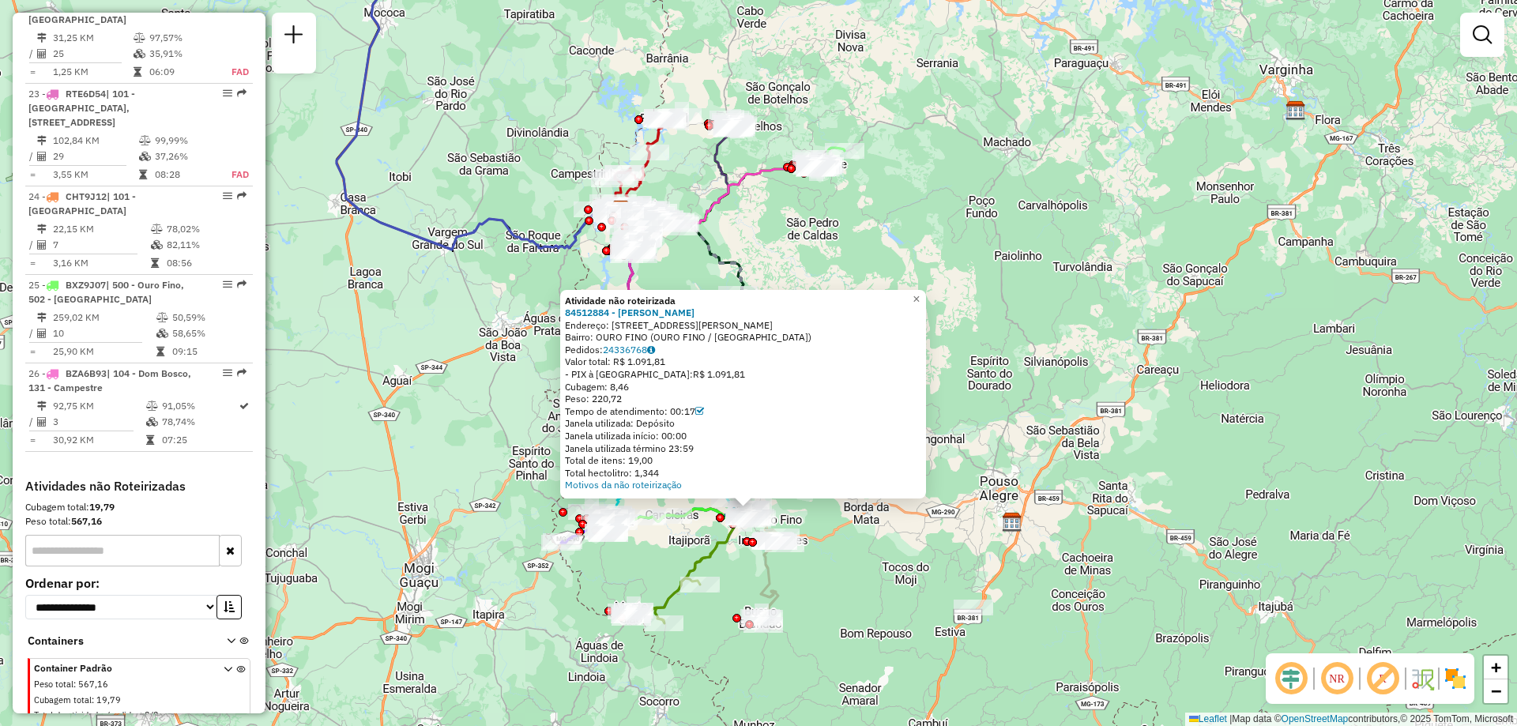
drag, startPoint x: 1128, startPoint y: 549, endPoint x: 929, endPoint y: 591, distance: 203.5
click at [929, 591] on div "Atividade não roteirizada 84512884 - [PERSON_NAME]: [STREET_ADDRESS][PERSON_NAM…" at bounding box center [758, 363] width 1517 height 726
click at [1335, 682] on em at bounding box center [1337, 679] width 38 height 38
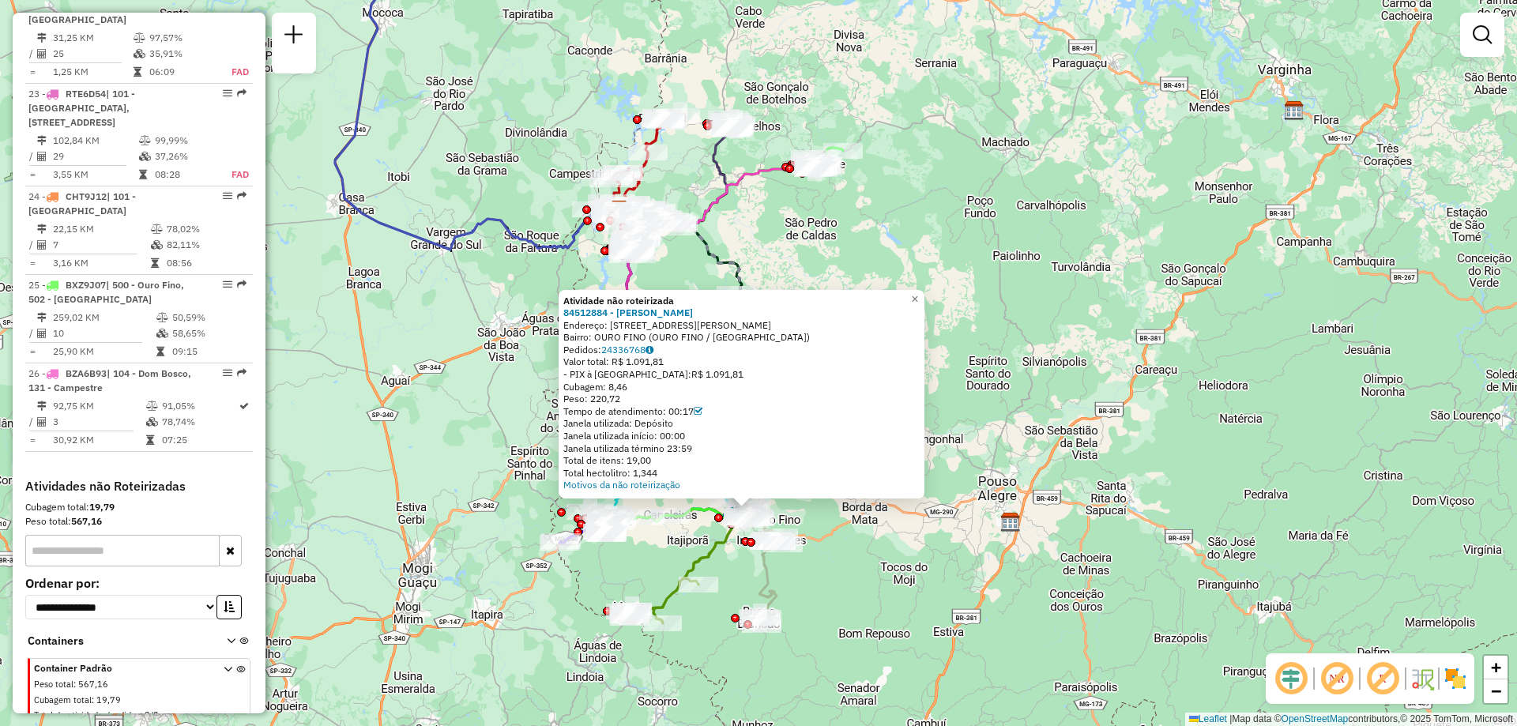
click at [1335, 682] on em at bounding box center [1337, 679] width 38 height 38
click at [963, 559] on div "Atividade não roteirizada 84512884 - [PERSON_NAME]: [STREET_ADDRESS][PERSON_NAM…" at bounding box center [758, 363] width 1517 height 726
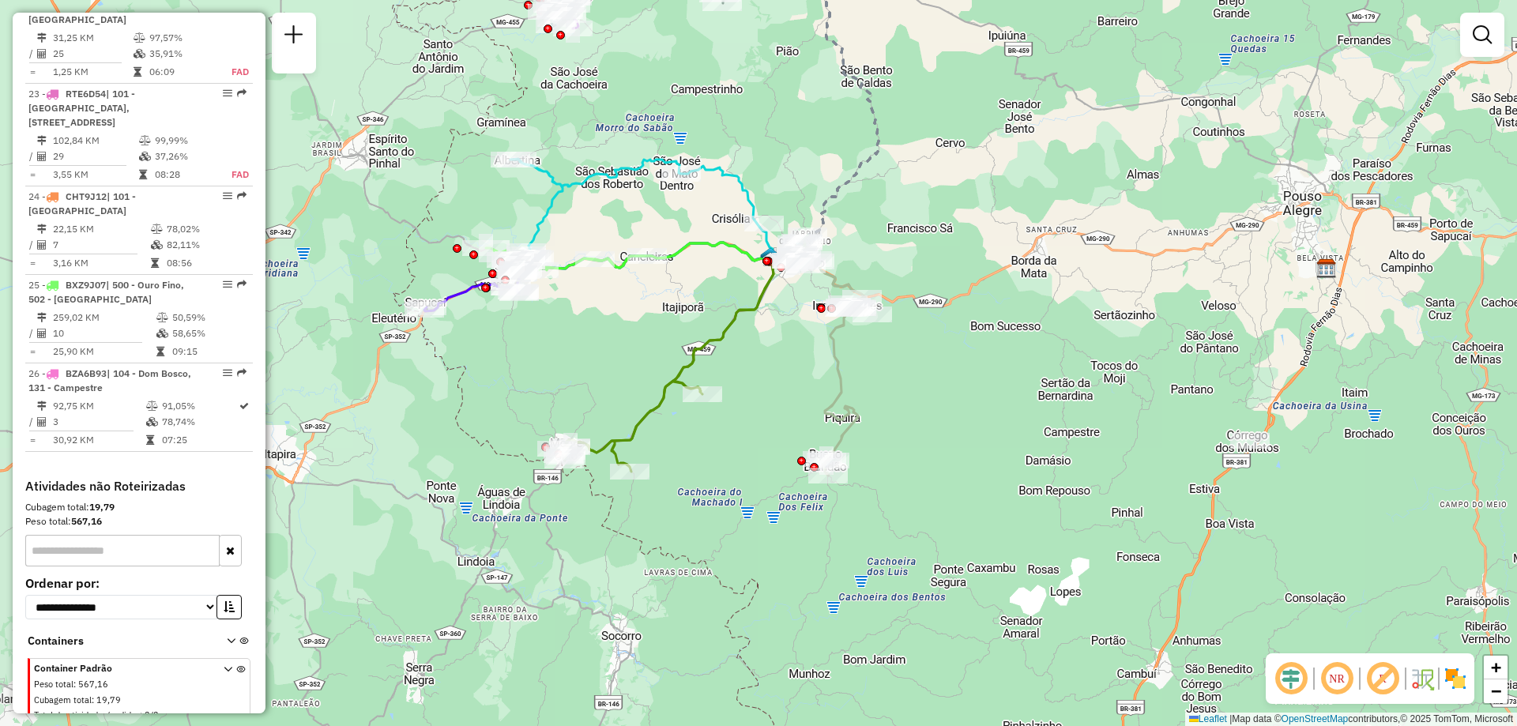
drag, startPoint x: 898, startPoint y: 527, endPoint x: 1253, endPoint y: 379, distance: 385.1
click at [1204, 297] on div "Janela de atendimento Grade de atendimento Capacidade Transportadoras Veículos …" at bounding box center [758, 363] width 1517 height 726
click at [1338, 683] on em at bounding box center [1337, 679] width 38 height 38
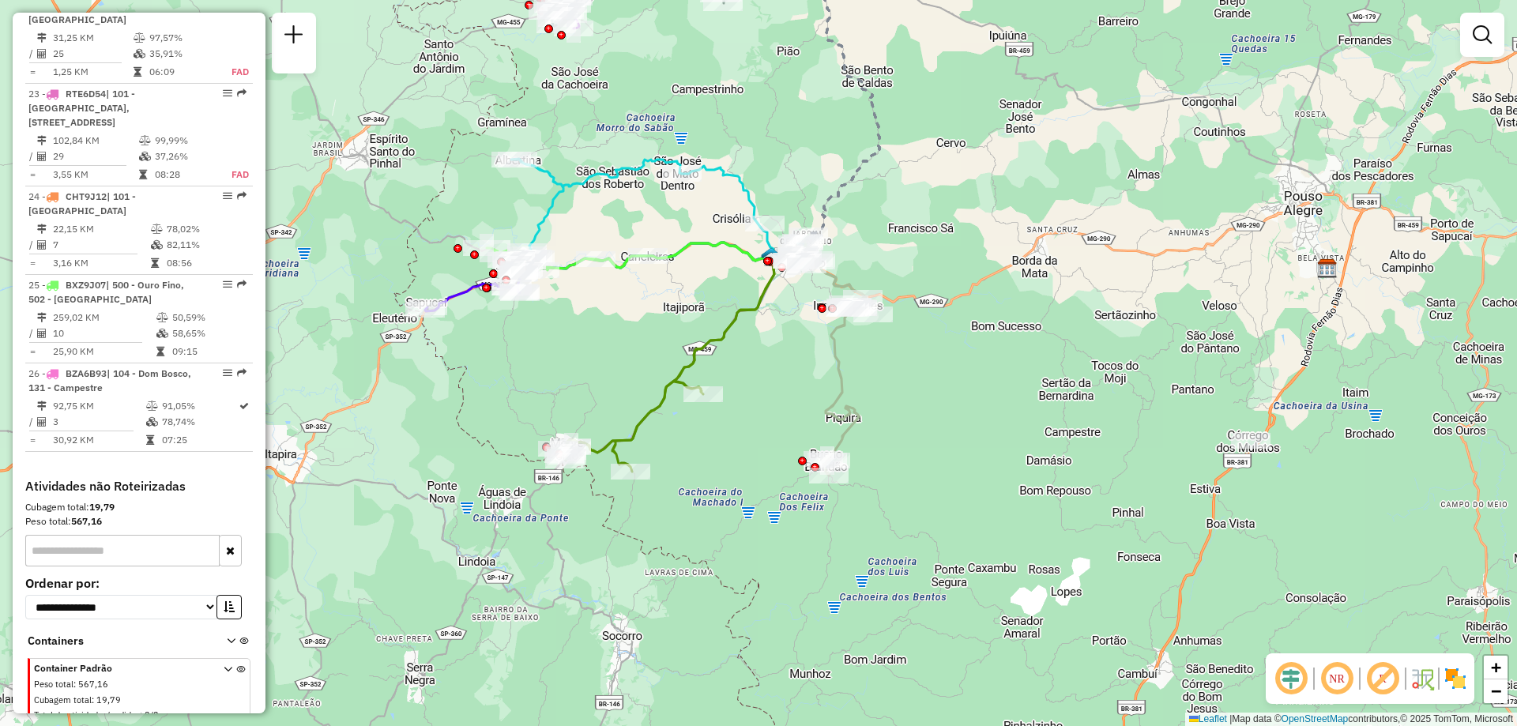
click at [1338, 683] on em at bounding box center [1337, 679] width 38 height 38
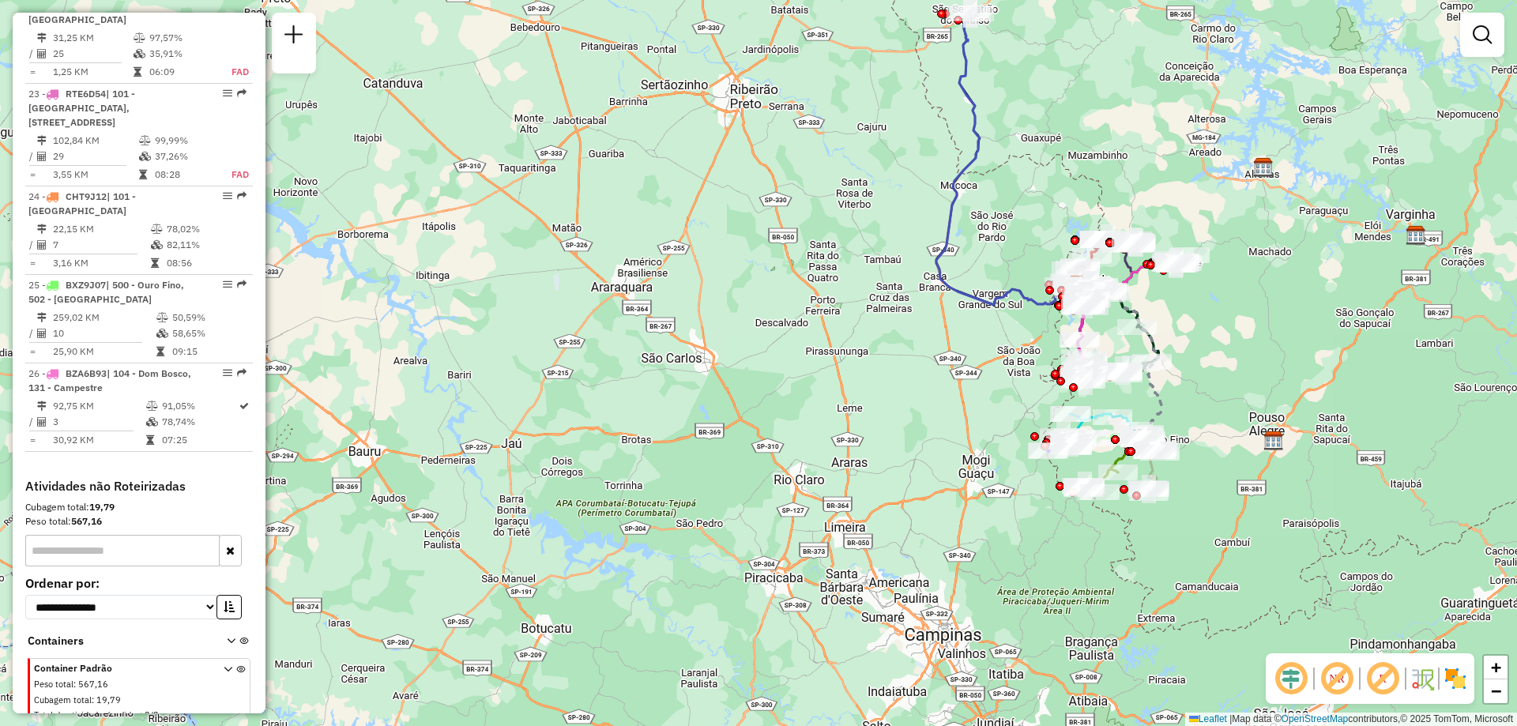
click at [1343, 694] on em at bounding box center [1337, 679] width 38 height 38
click at [1378, 688] on em at bounding box center [1383, 679] width 38 height 38
click at [1388, 688] on em at bounding box center [1383, 679] width 38 height 38
click at [1384, 679] on em at bounding box center [1383, 679] width 38 height 38
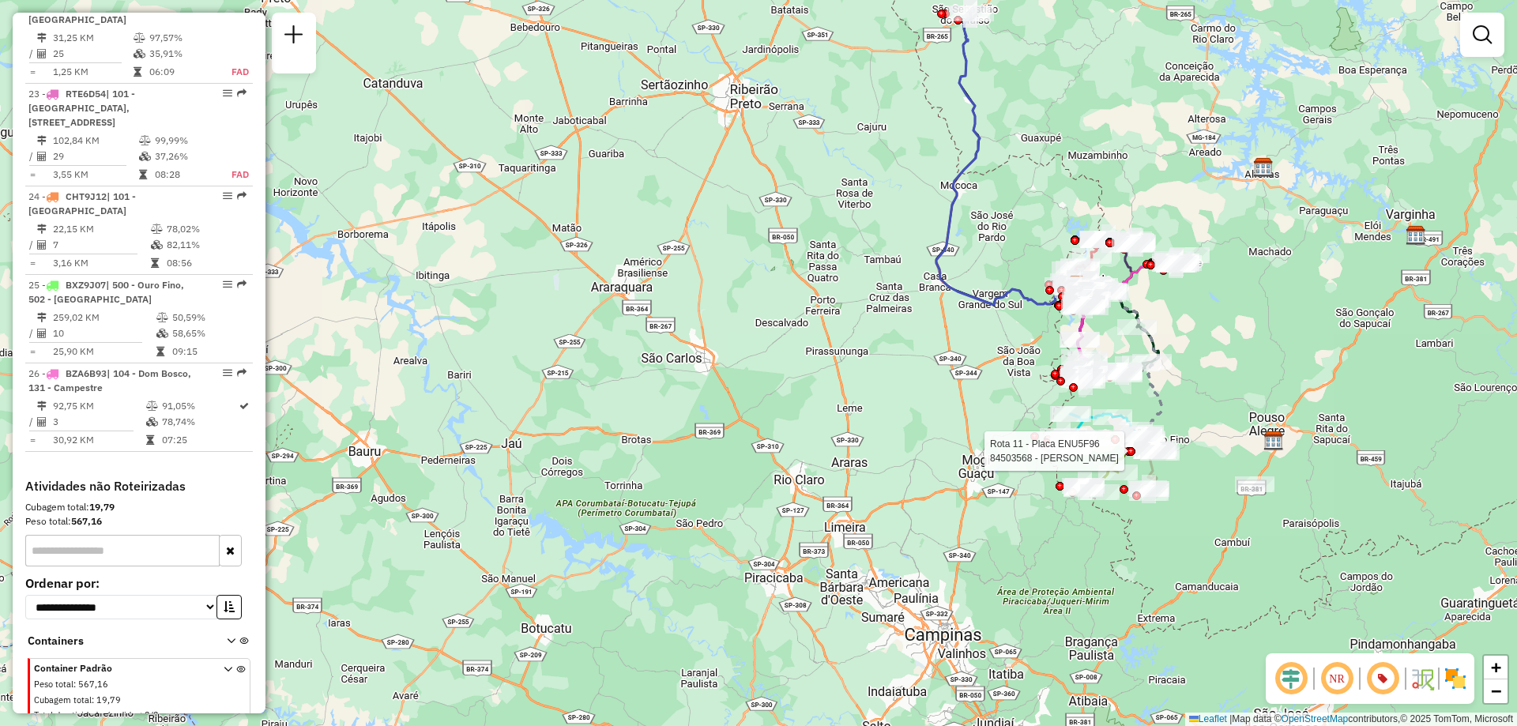
select select "**********"
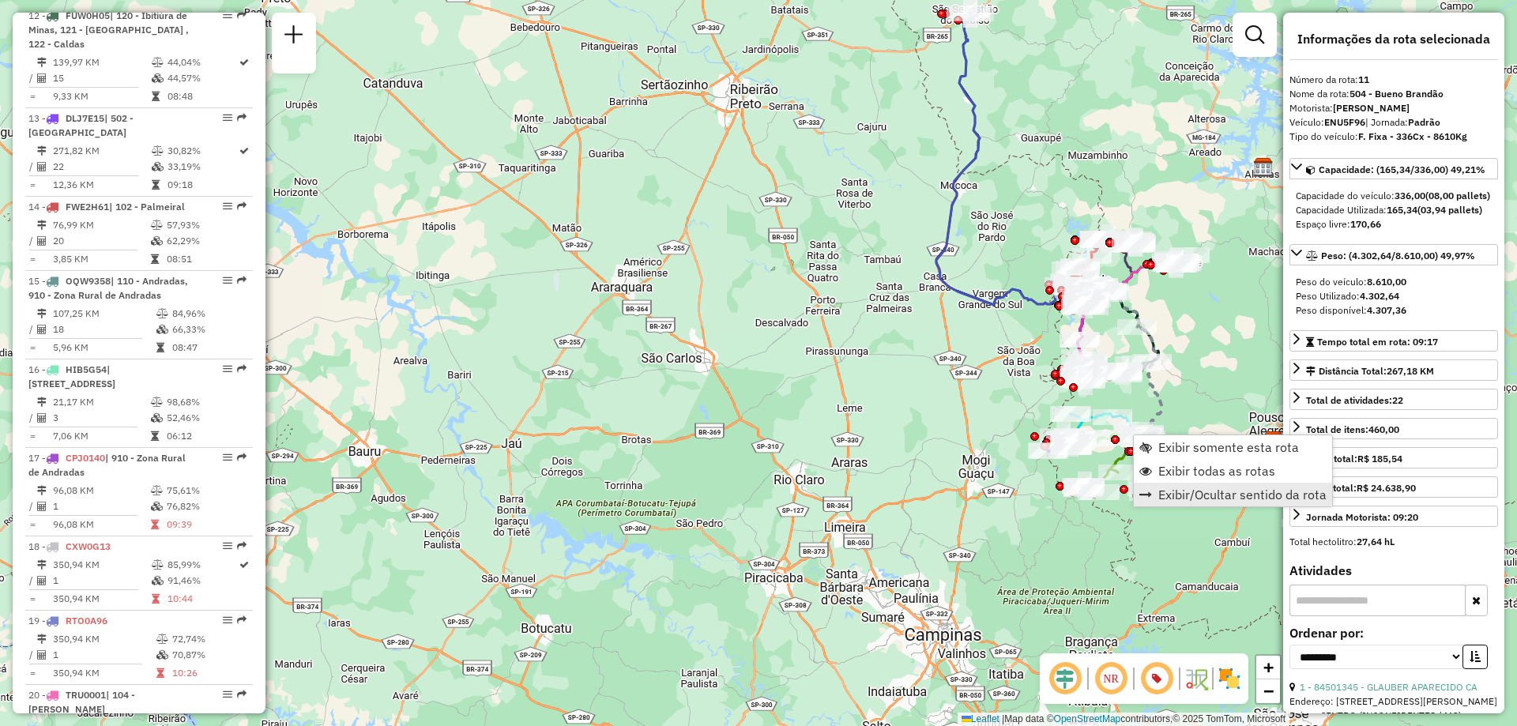
scroll to position [1462, 0]
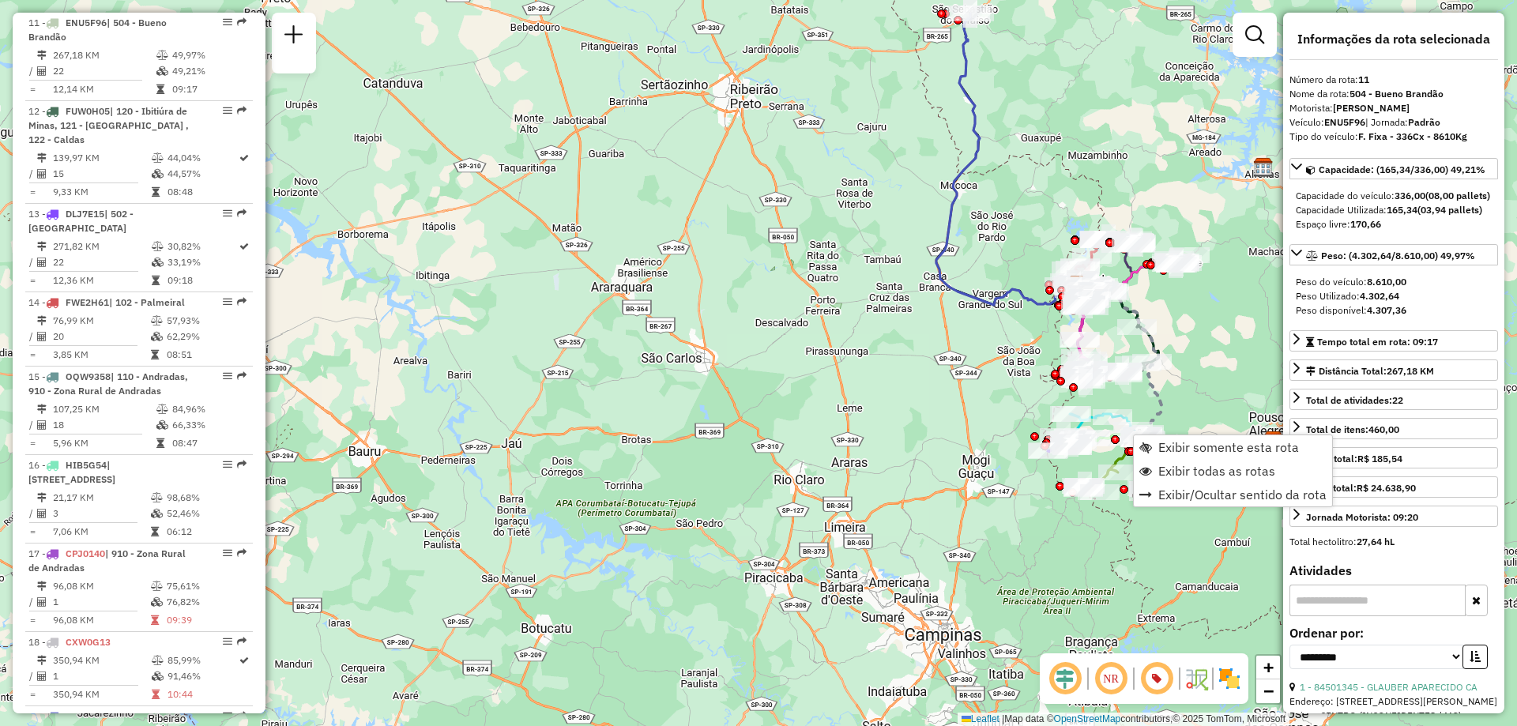
drag, startPoint x: 1253, startPoint y: 482, endPoint x: 1240, endPoint y: 518, distance: 37.7
click at [1240, 518] on div "Janela de atendimento Grade de atendimento Capacidade Transportadoras Veículos …" at bounding box center [758, 363] width 1517 height 726
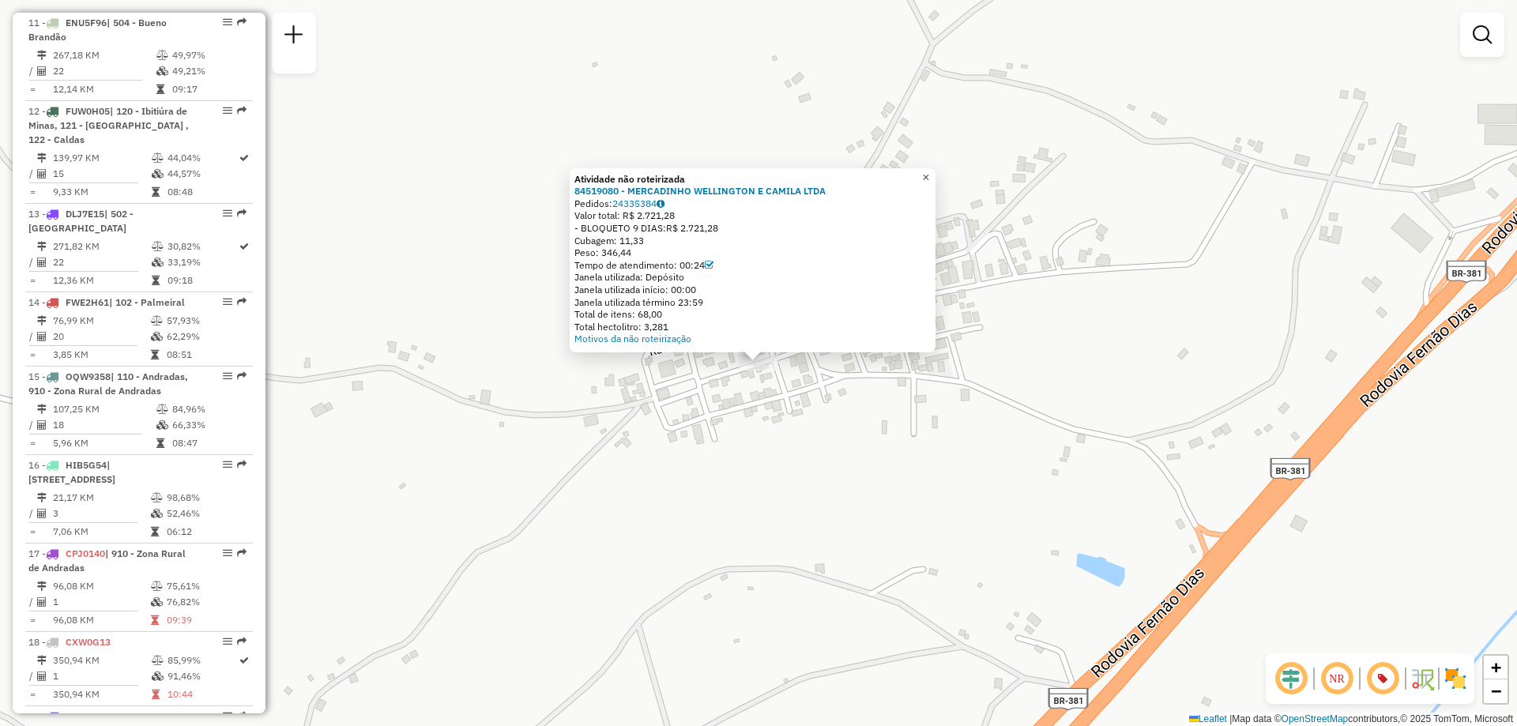
drag, startPoint x: 939, startPoint y: 173, endPoint x: 919, endPoint y: 205, distance: 37.9
click at [929, 174] on span "×" at bounding box center [925, 177] width 7 height 13
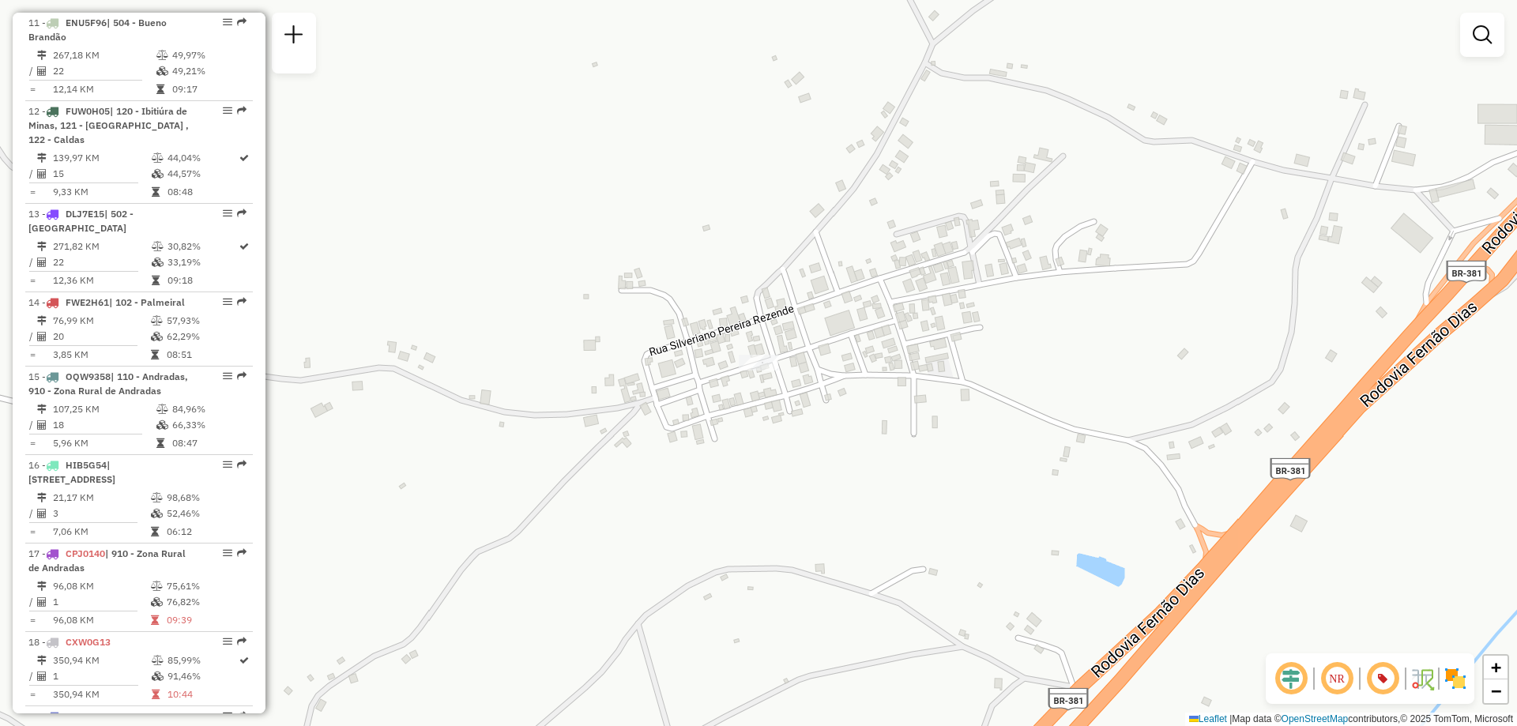
click at [1373, 679] on em at bounding box center [1383, 679] width 38 height 38
drag, startPoint x: 759, startPoint y: 364, endPoint x: 1156, endPoint y: 471, distance: 411.6
click at [1185, 486] on div "Janela de atendimento Grade de atendimento Capacidade Transportadoras Veículos …" at bounding box center [758, 363] width 1517 height 726
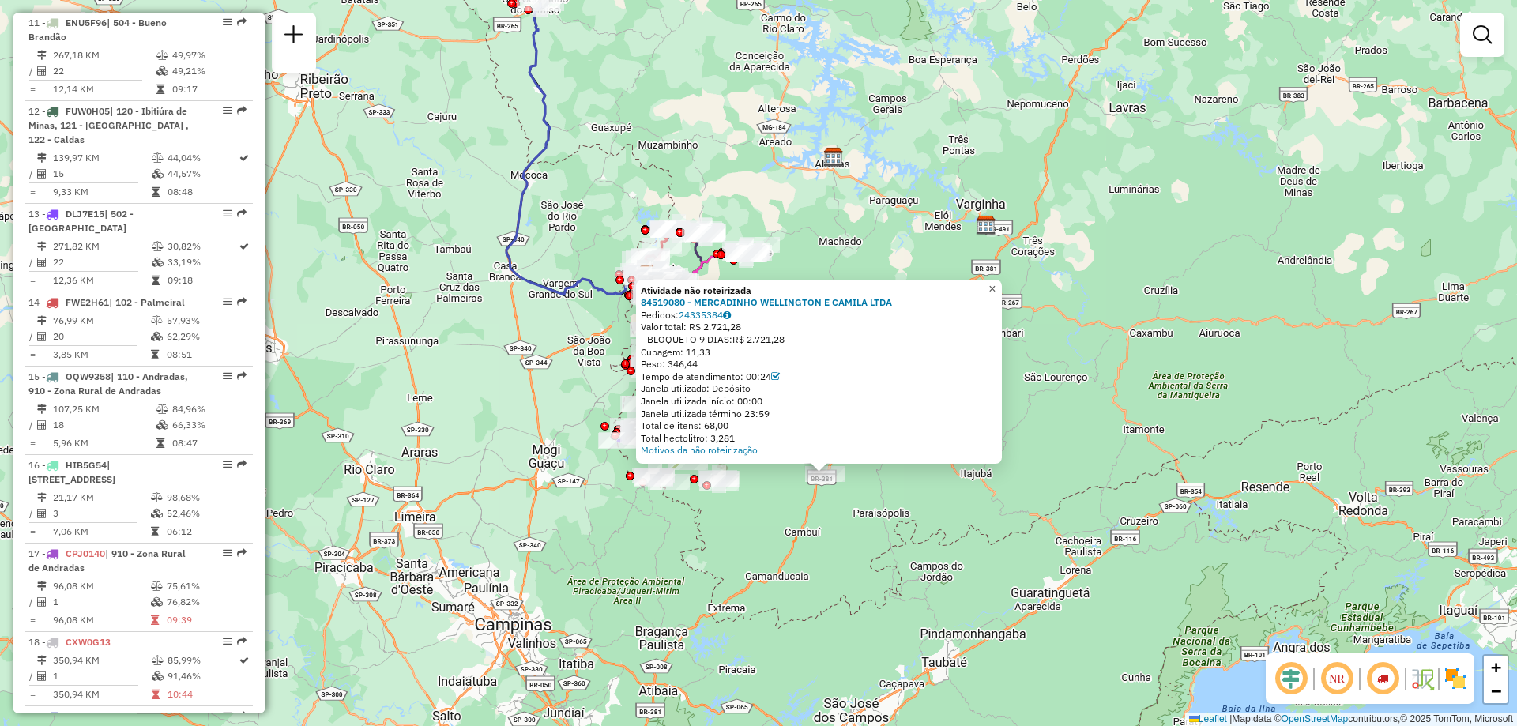
click at [996, 283] on span "×" at bounding box center [992, 288] width 7 height 13
